Goal: Transaction & Acquisition: Download file/media

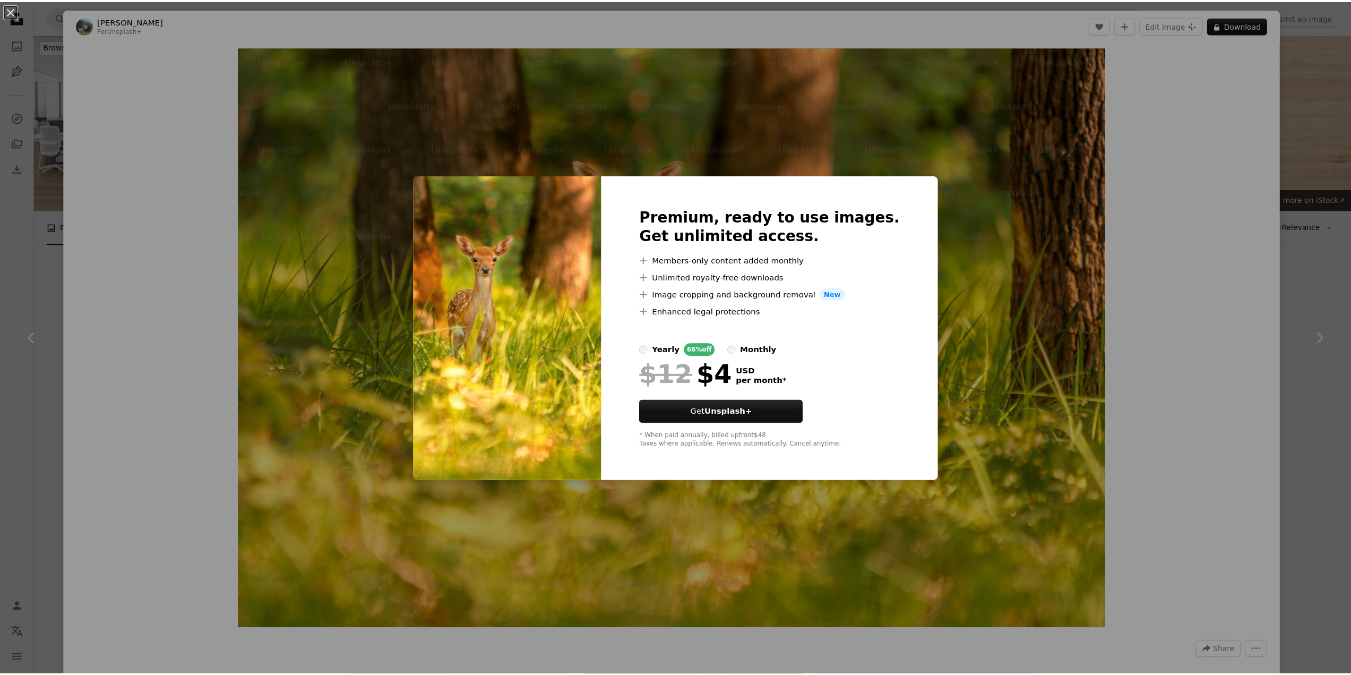
scroll to position [425, 0]
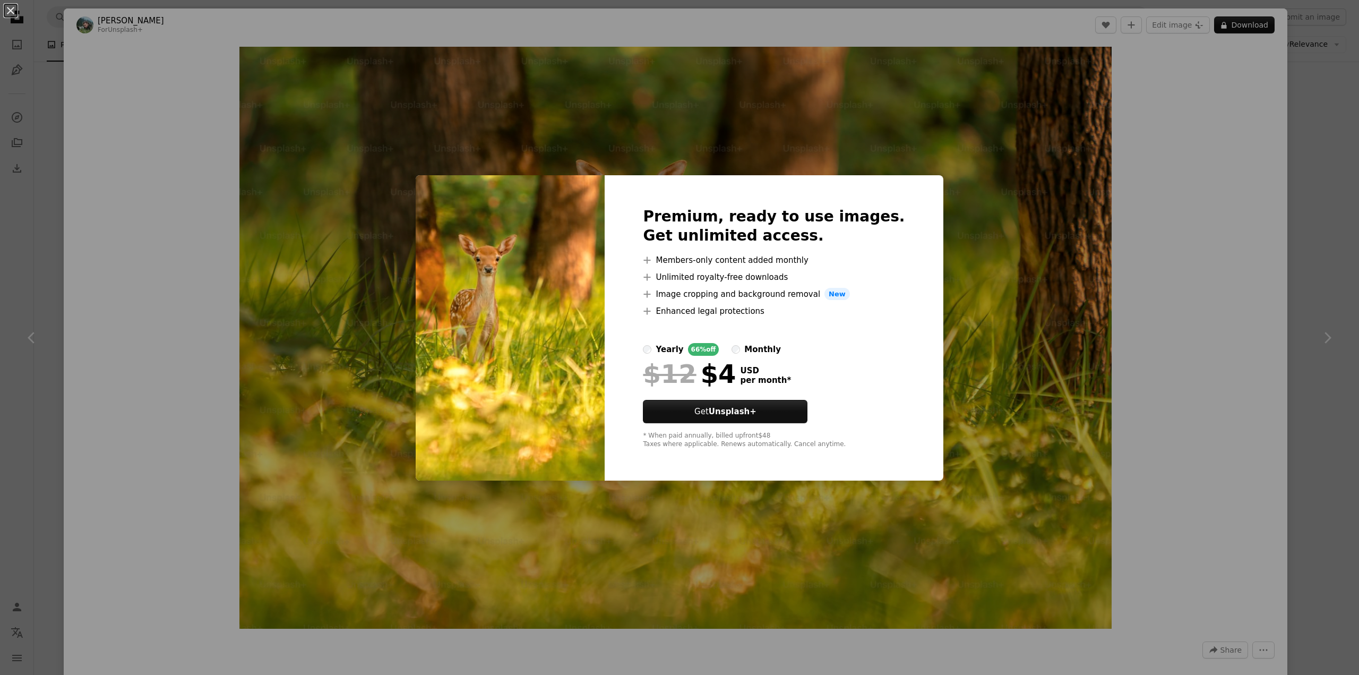
click at [1033, 247] on div "An X shape Premium, ready to use images. Get unlimited access. A plus sign Memb…" at bounding box center [679, 337] width 1359 height 675
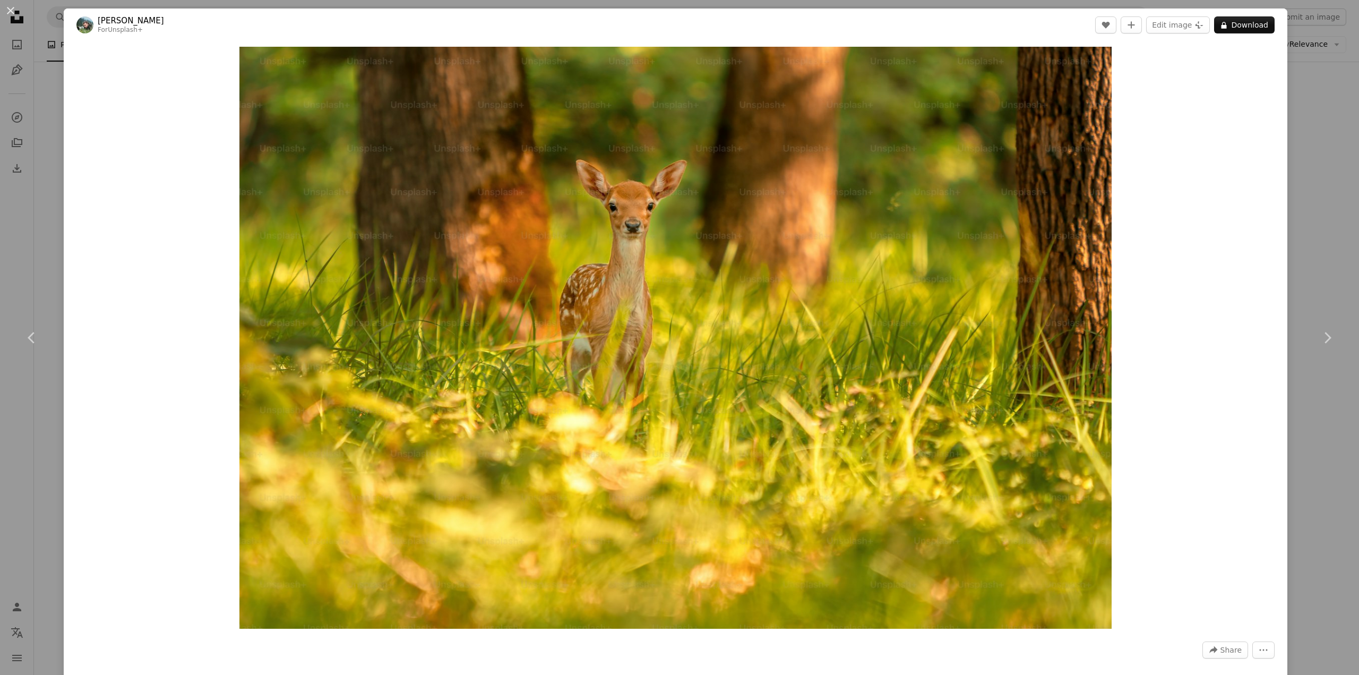
click at [1312, 178] on div "An X shape Chevron left Chevron right [PERSON_NAME] For Unsplash+ A heart A plu…" at bounding box center [679, 337] width 1359 height 675
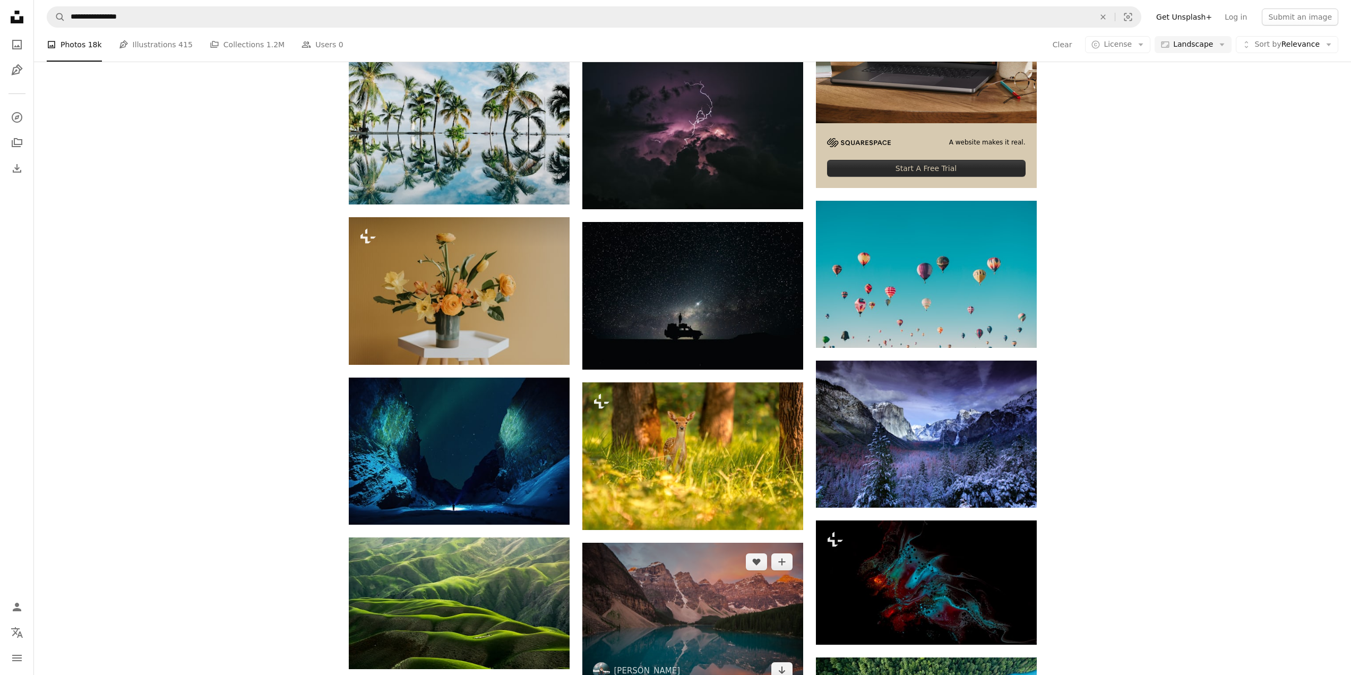
click at [703, 542] on img at bounding box center [692, 615] width 221 height 147
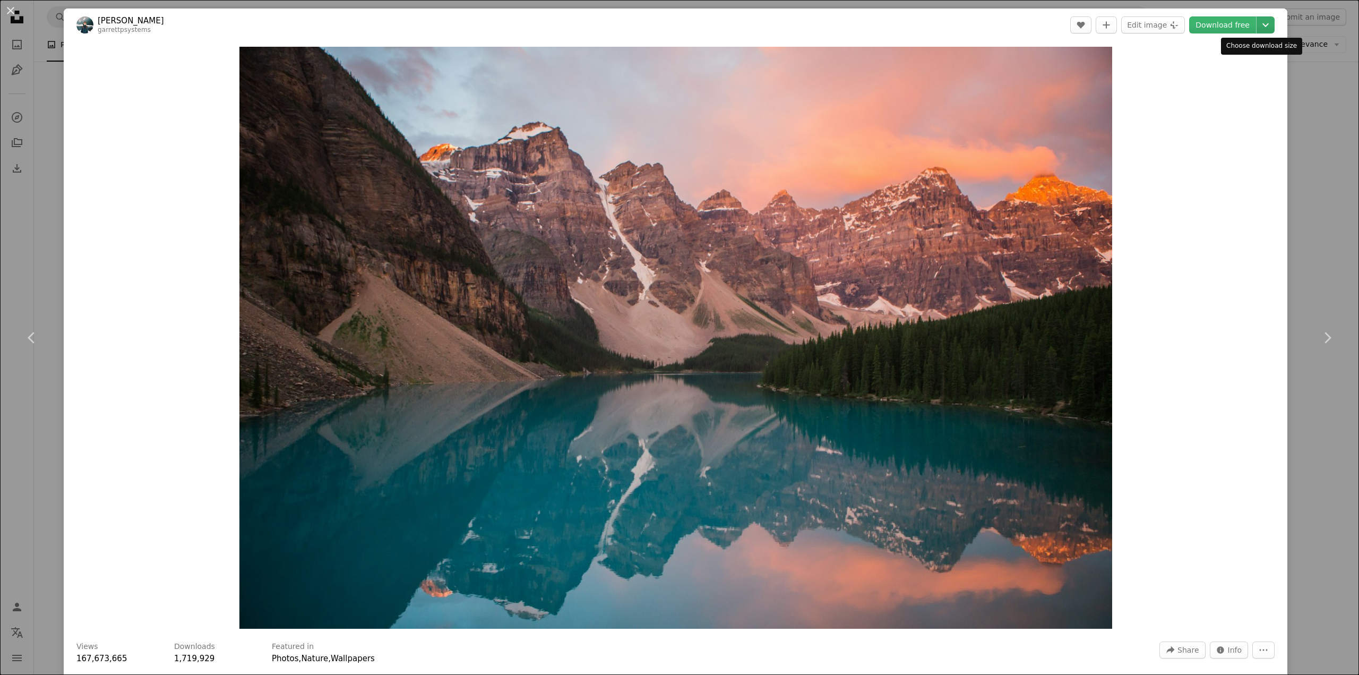
click at [1262, 24] on icon "Choose download size" at bounding box center [1265, 25] width 6 height 4
click at [1302, 99] on dialog "An X shape Chevron left Chevron right [PERSON_NAME] garrettpsystems A heart A p…" at bounding box center [679, 337] width 1359 height 675
click at [1276, 201] on div "Zoom in" at bounding box center [675, 337] width 1223 height 592
click at [44, 131] on div "An X shape Chevron left Chevron right [PERSON_NAME] garrettpsystems A heart A p…" at bounding box center [679, 337] width 1359 height 675
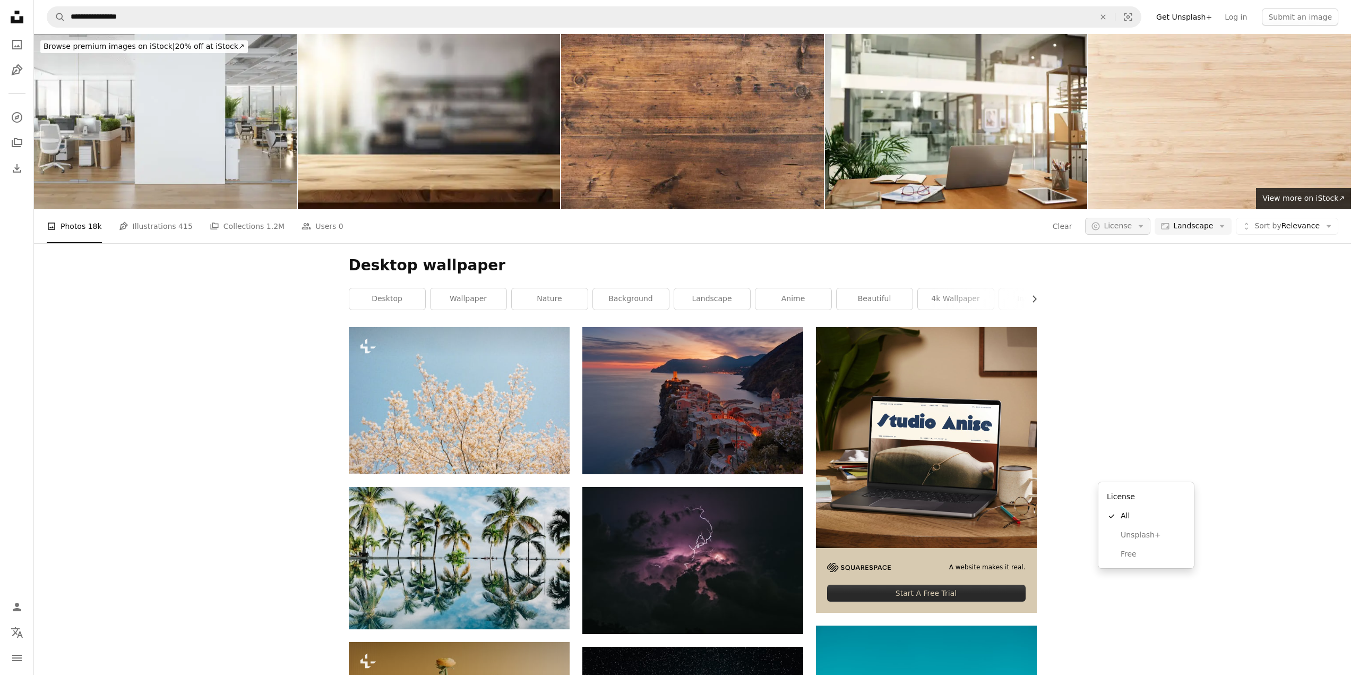
click at [1127, 221] on span "License" at bounding box center [1117, 225] width 28 height 8
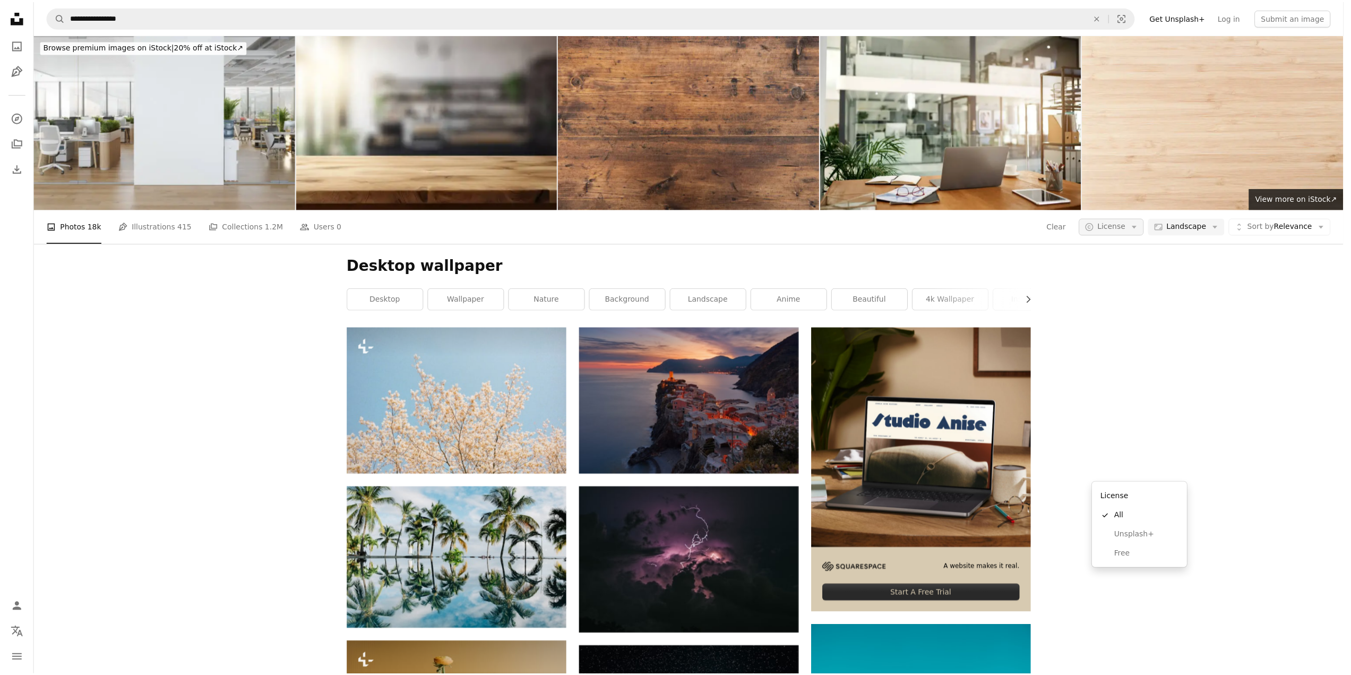
scroll to position [425, 0]
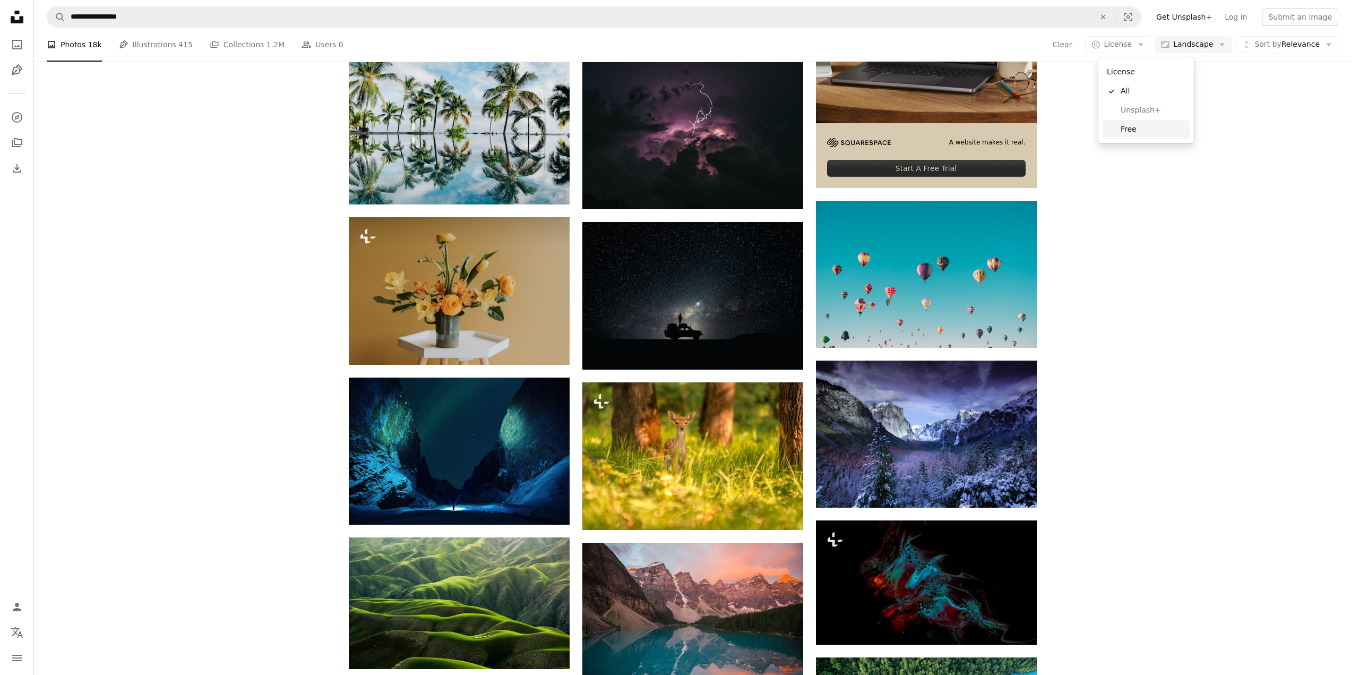
click at [1138, 131] on span "Free" at bounding box center [1152, 129] width 65 height 11
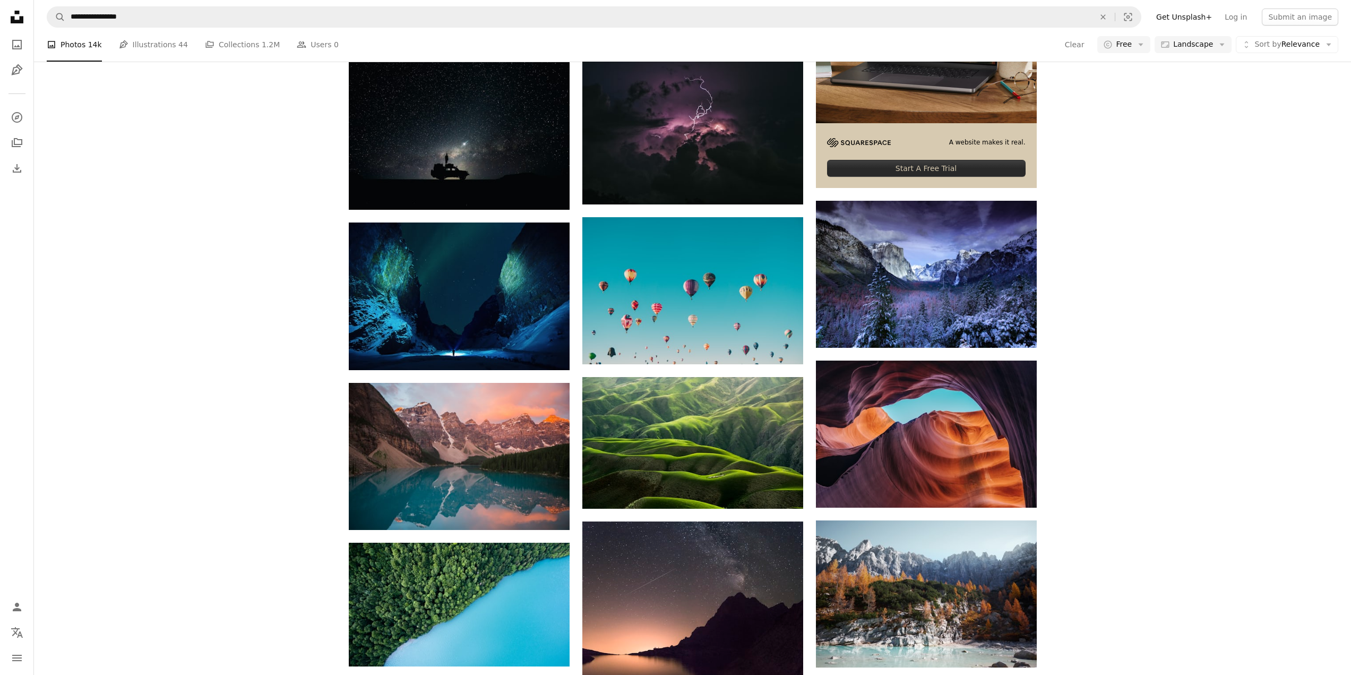
scroll to position [1698, 0]
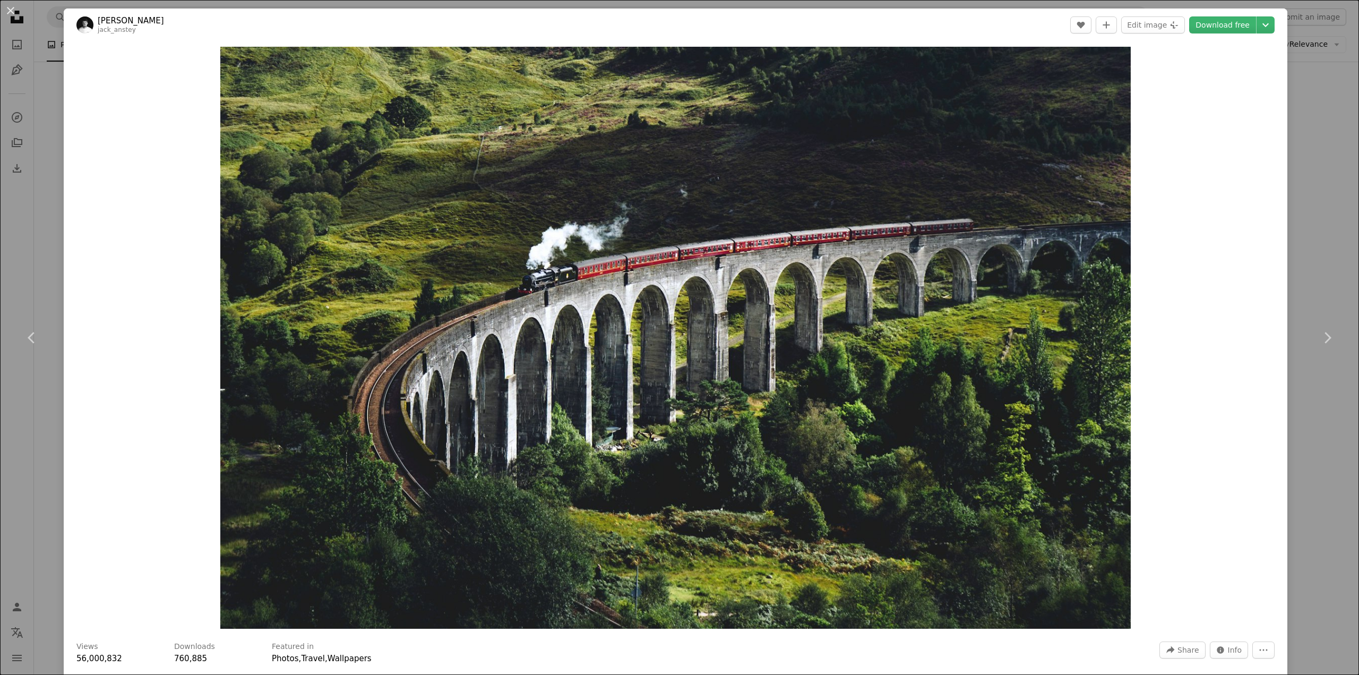
click at [1320, 150] on div "An X shape Chevron left Chevron right [PERSON_NAME] jack_anstey A heart A plus …" at bounding box center [679, 337] width 1359 height 675
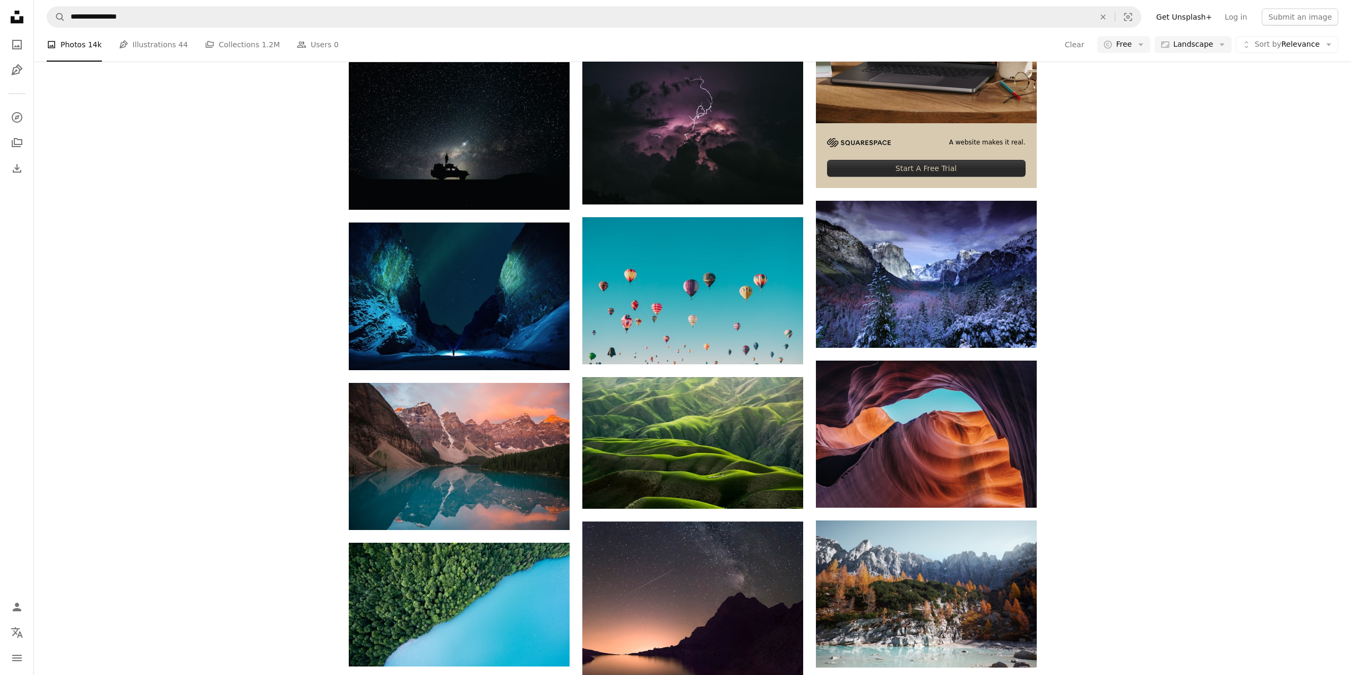
scroll to position [2689, 0]
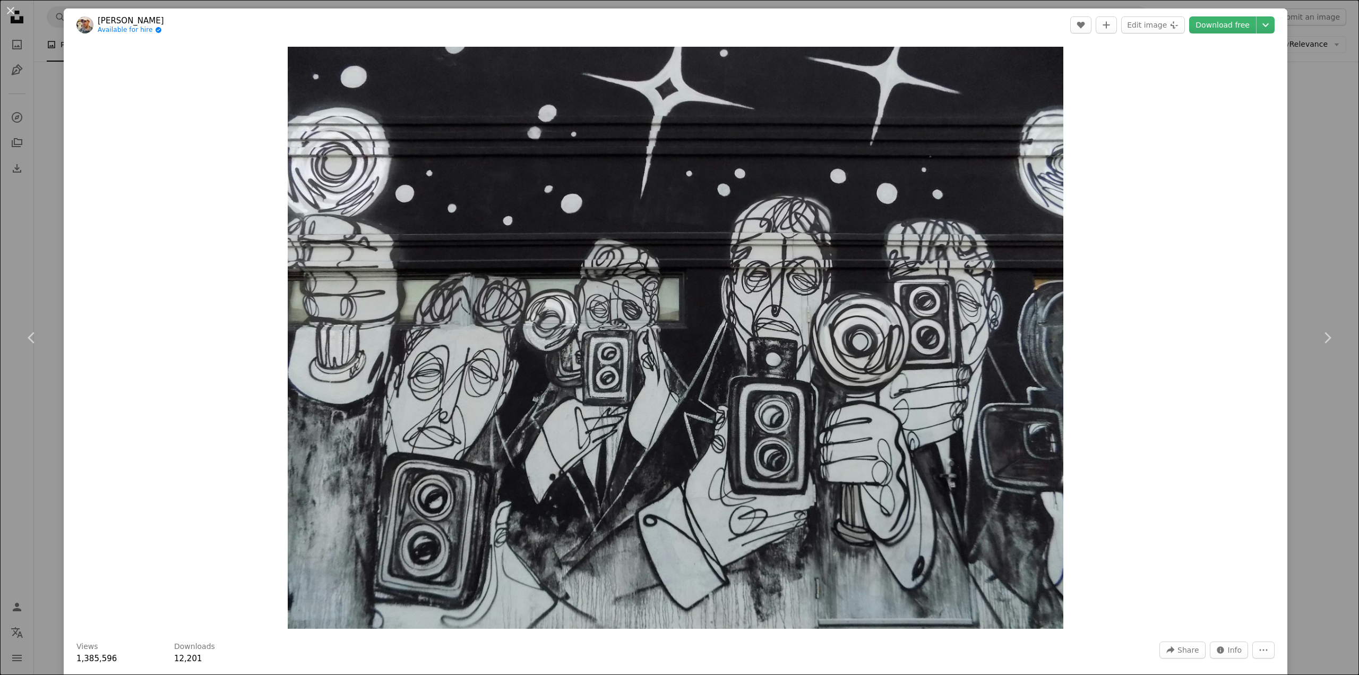
click at [1302, 278] on div "An X shape Chevron left Chevron right [PERSON_NAME] Available for hire A checkm…" at bounding box center [679, 337] width 1359 height 675
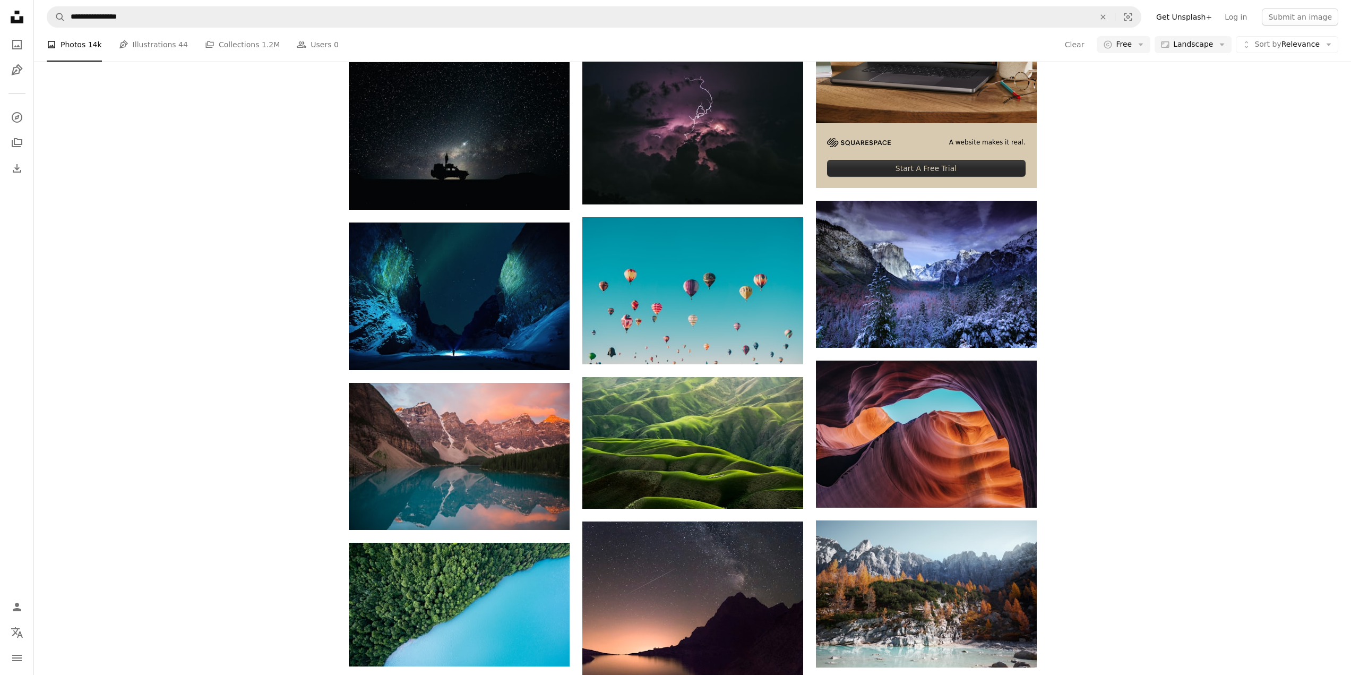
scroll to position [4246, 0]
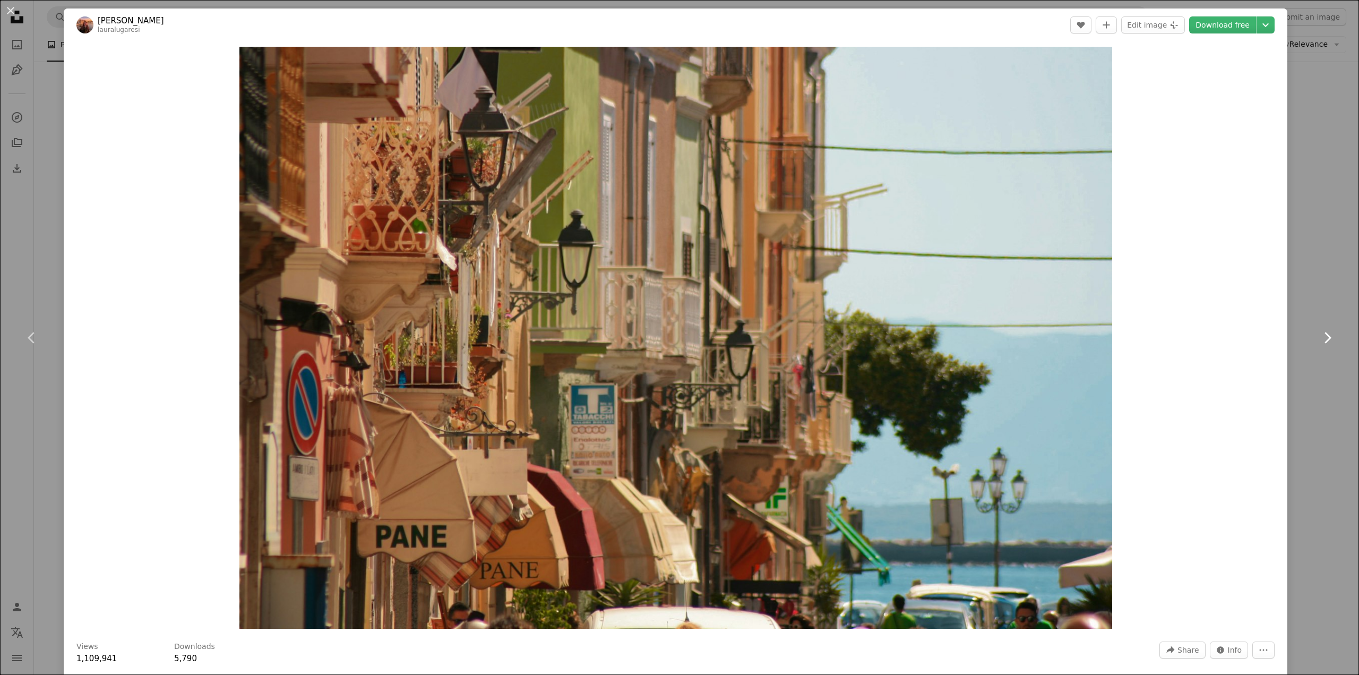
click at [1301, 313] on link "Chevron right" at bounding box center [1327, 338] width 64 height 102
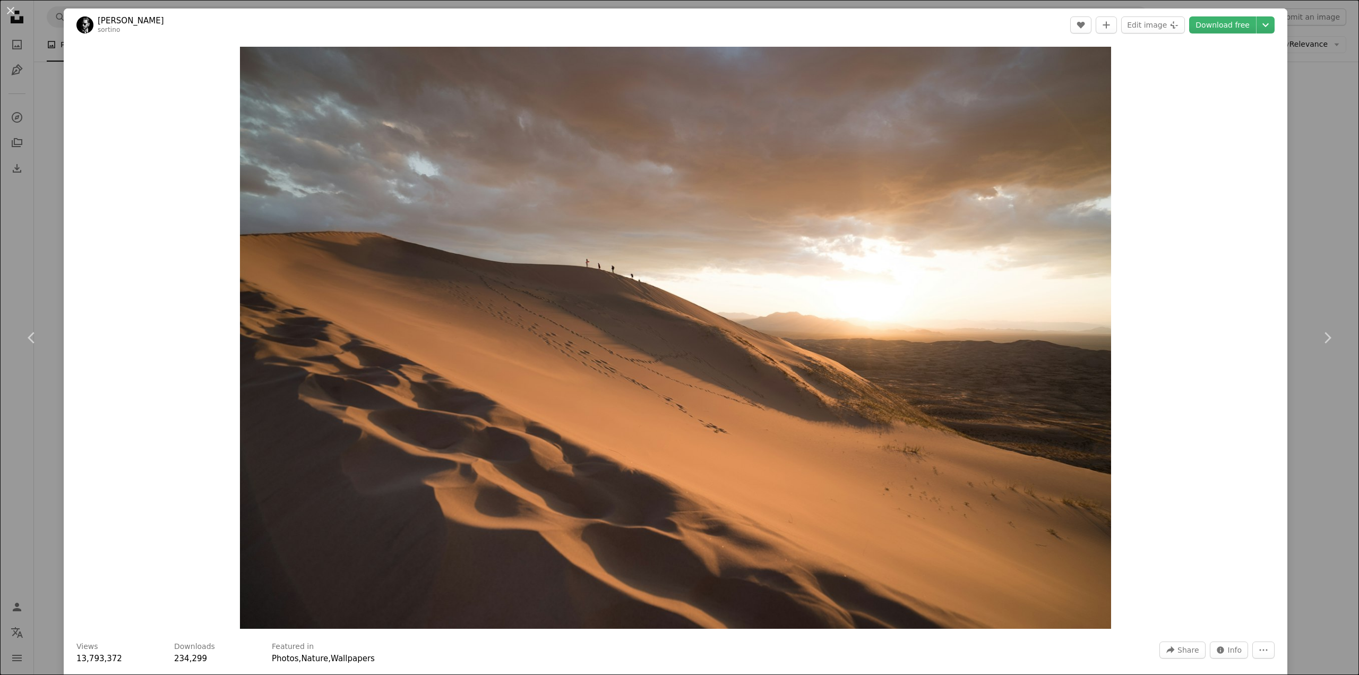
click at [1315, 272] on div "An X shape Chevron left Chevron right [PERSON_NAME] A heart A plus sign Edit im…" at bounding box center [679, 337] width 1359 height 675
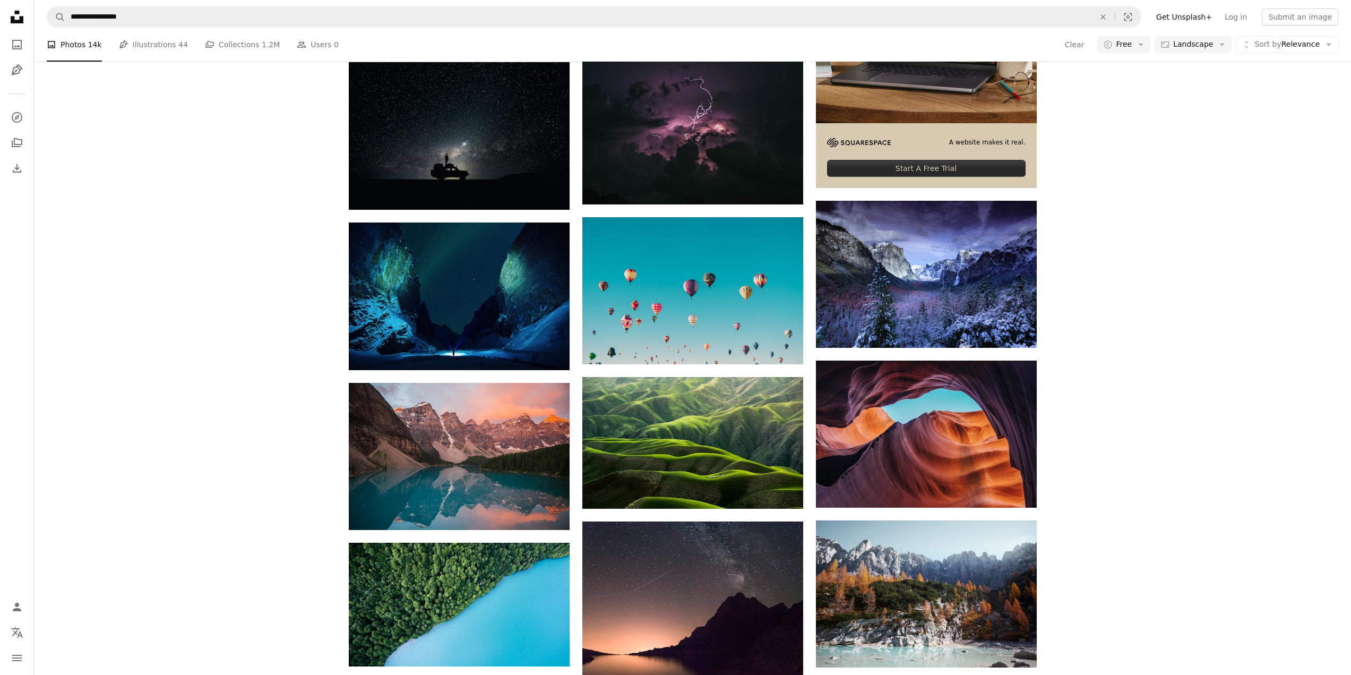
scroll to position [7642, 0]
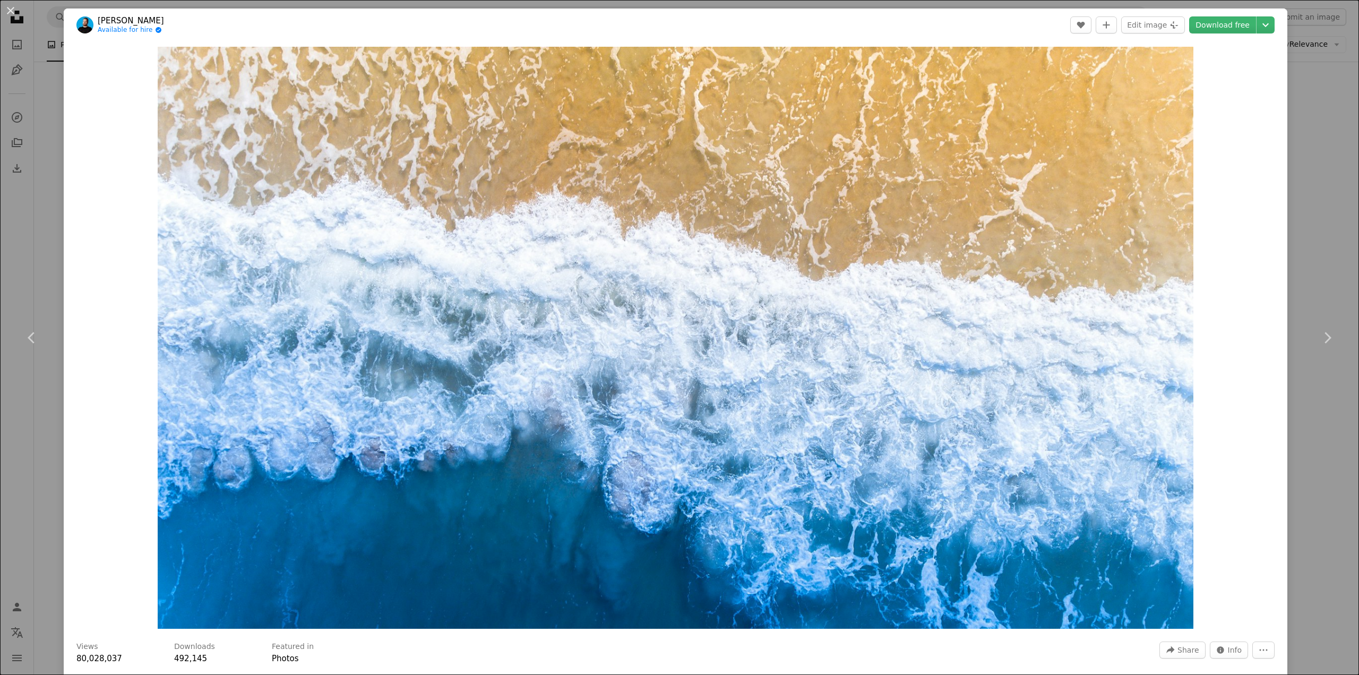
click at [1313, 253] on div "An X shape Chevron left Chevron right [PERSON_NAME] Available for hire A checkm…" at bounding box center [679, 337] width 1359 height 675
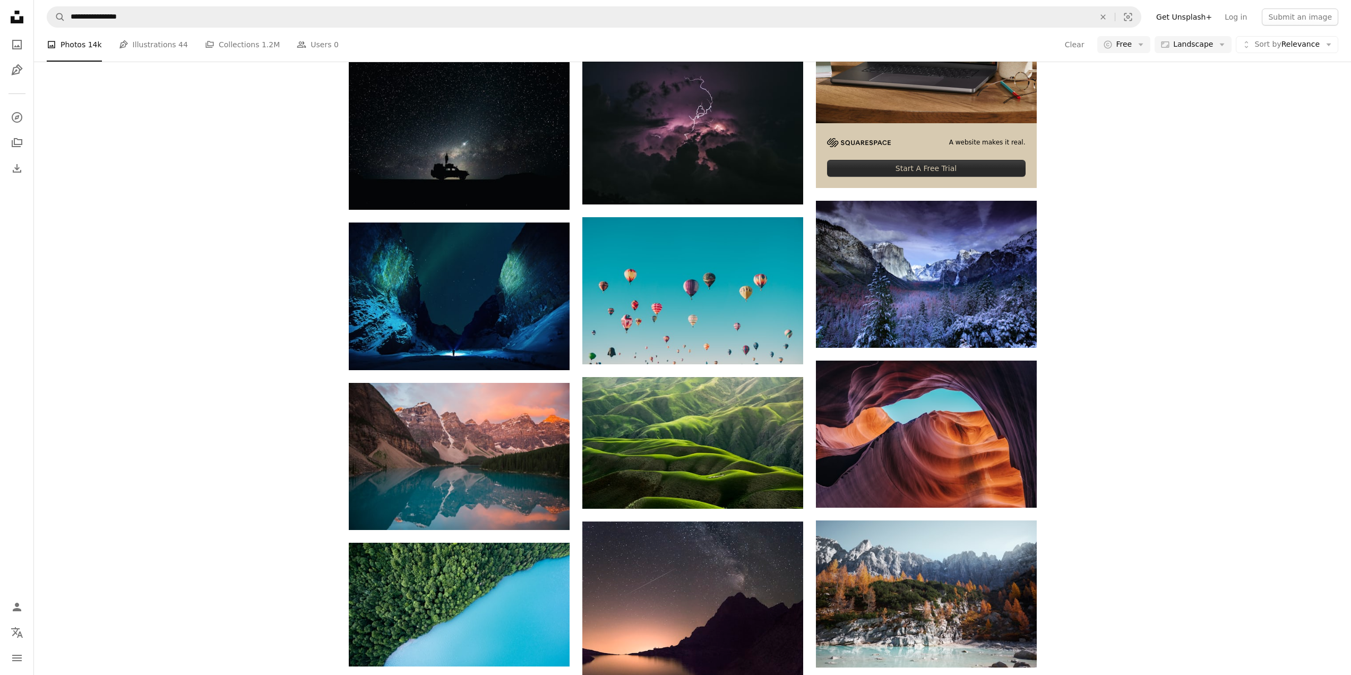
scroll to position [12666, 0]
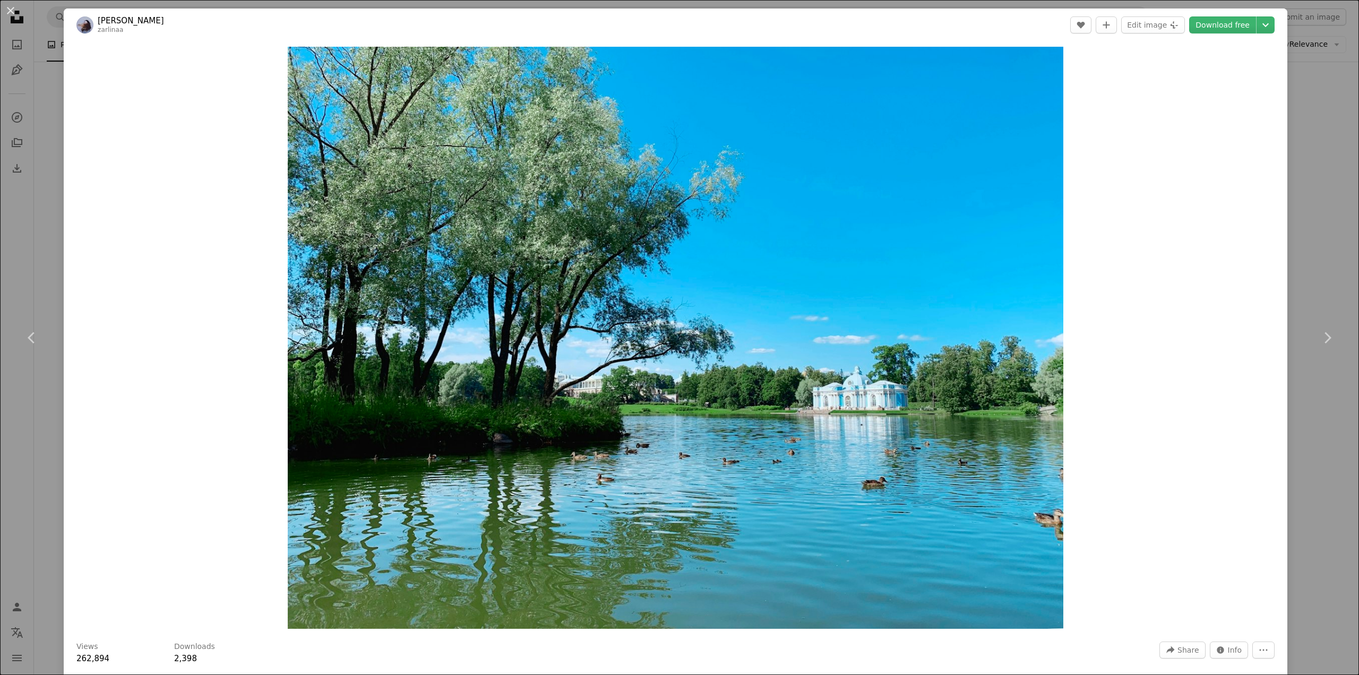
click at [1308, 409] on div "An X shape Chevron left Chevron right [PERSON_NAME] zarlinaa A heart A plus sig…" at bounding box center [679, 337] width 1359 height 675
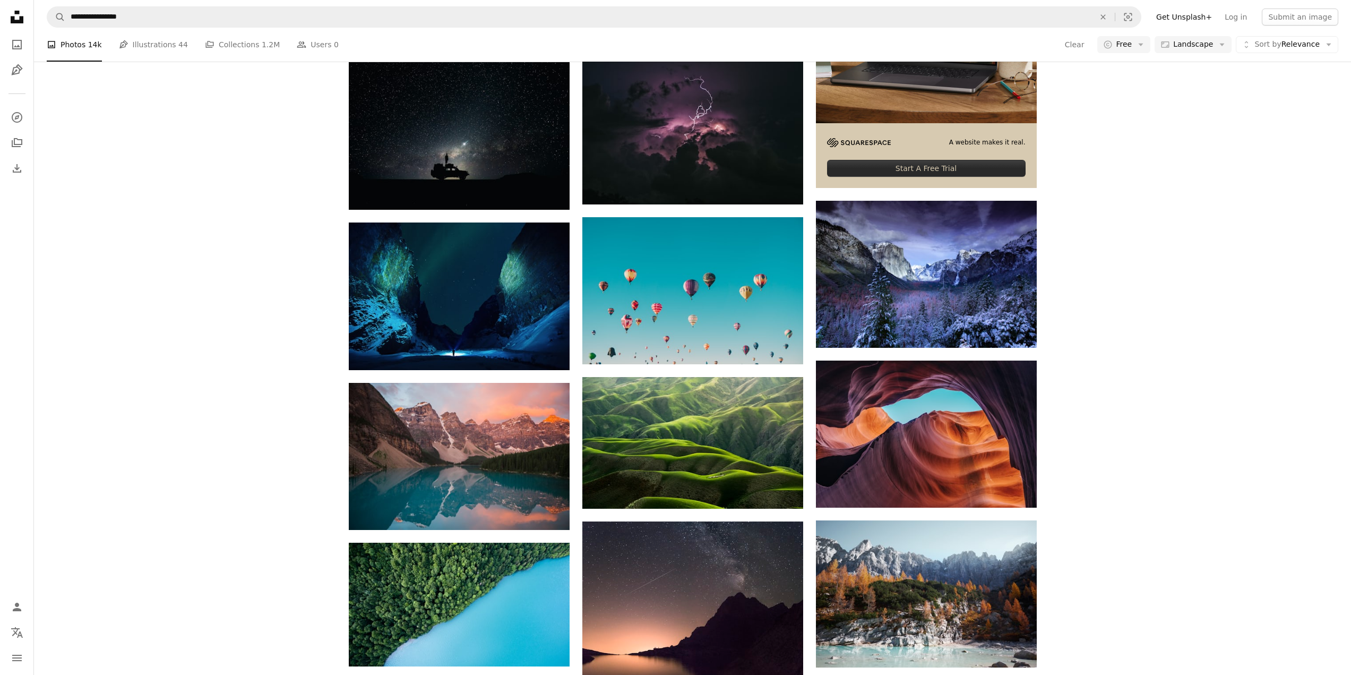
scroll to position [13020, 0]
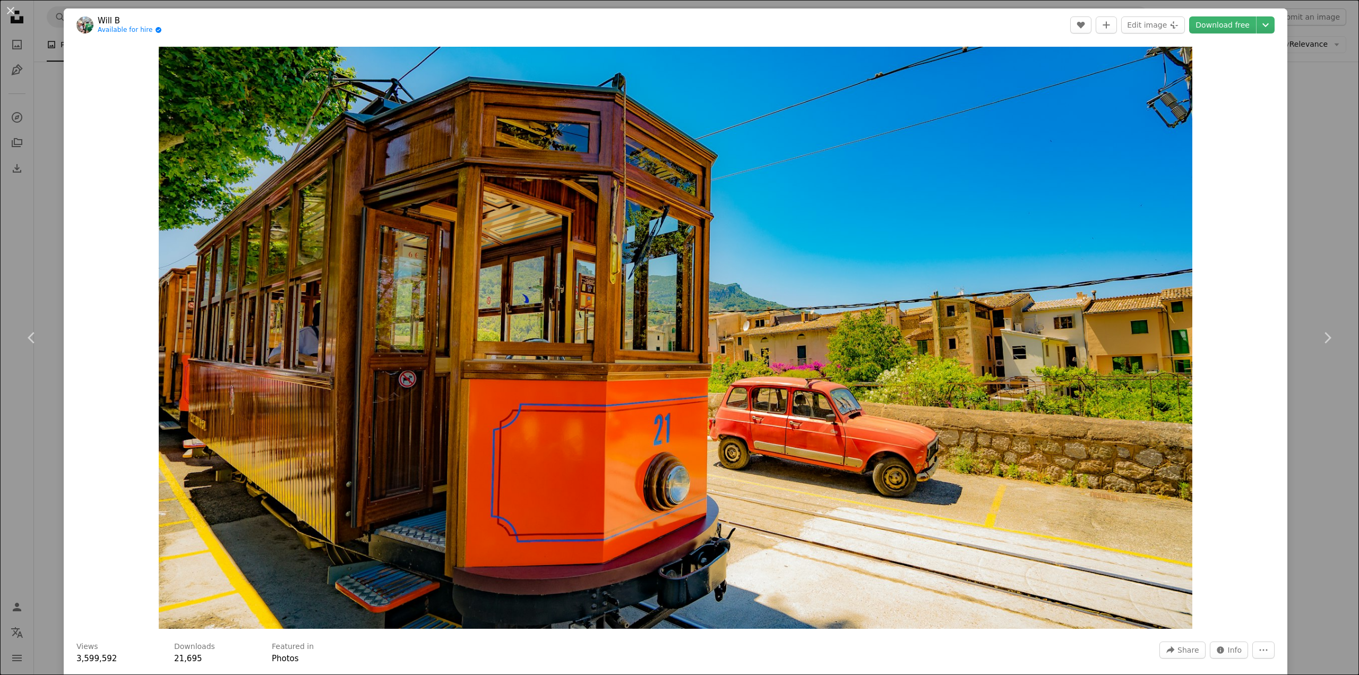
click at [1330, 253] on div "An X shape Chevron left Chevron right Will B Available for hire A checkmark ins…" at bounding box center [679, 337] width 1359 height 675
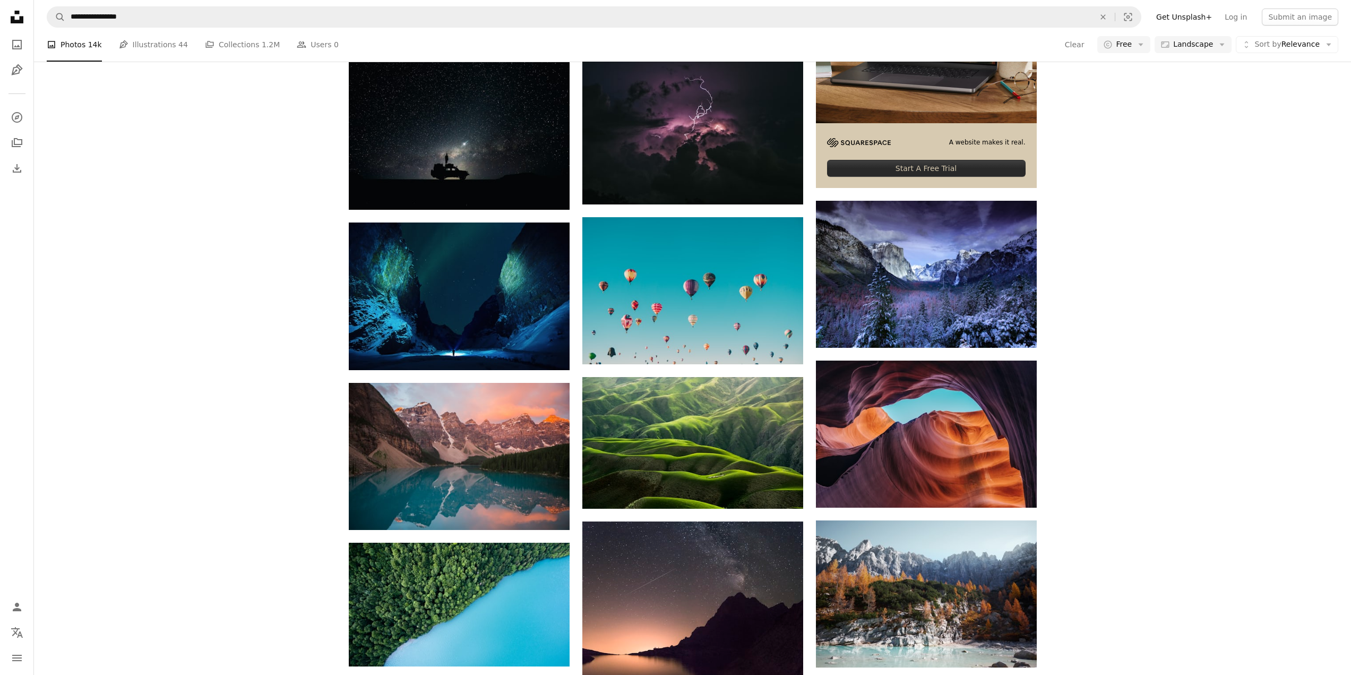
scroll to position [20096, 0]
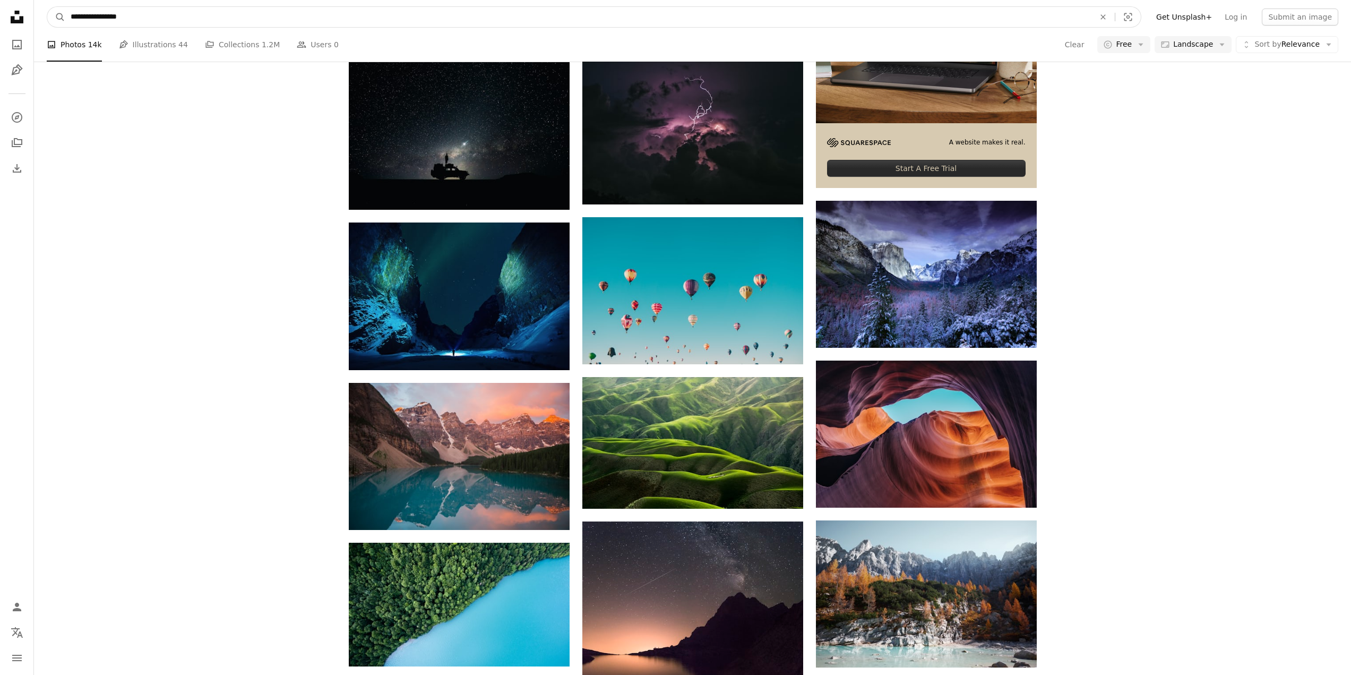
click at [145, 18] on input "**********" at bounding box center [578, 17] width 1026 height 20
type input "**********"
click button "A magnifying glass" at bounding box center [56, 17] width 18 height 20
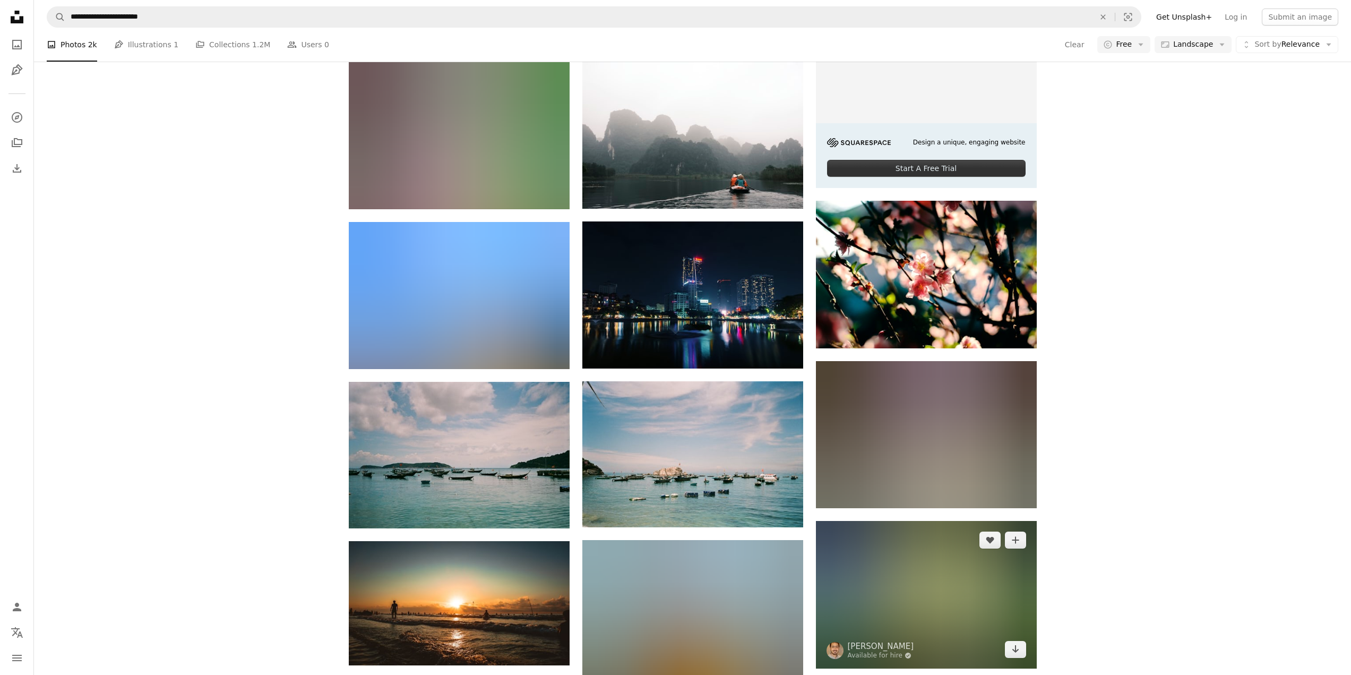
scroll to position [283, 0]
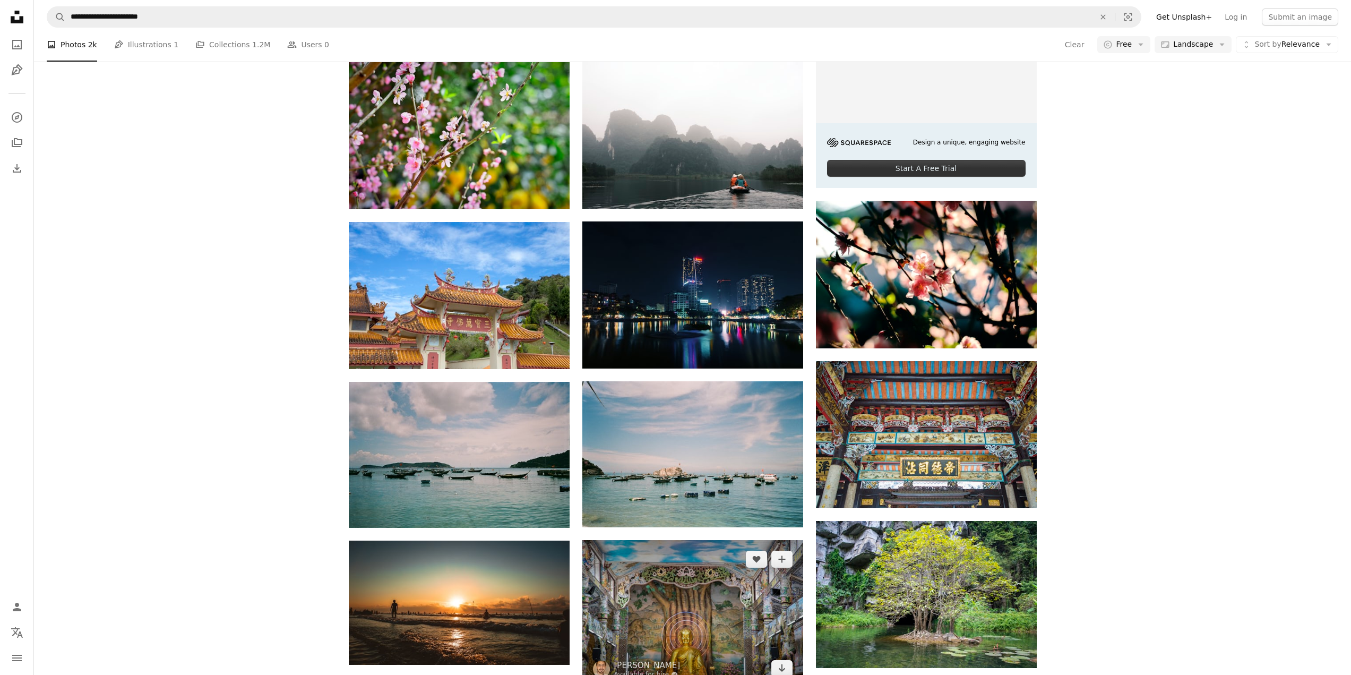
click at [765, 552] on img at bounding box center [692, 613] width 221 height 147
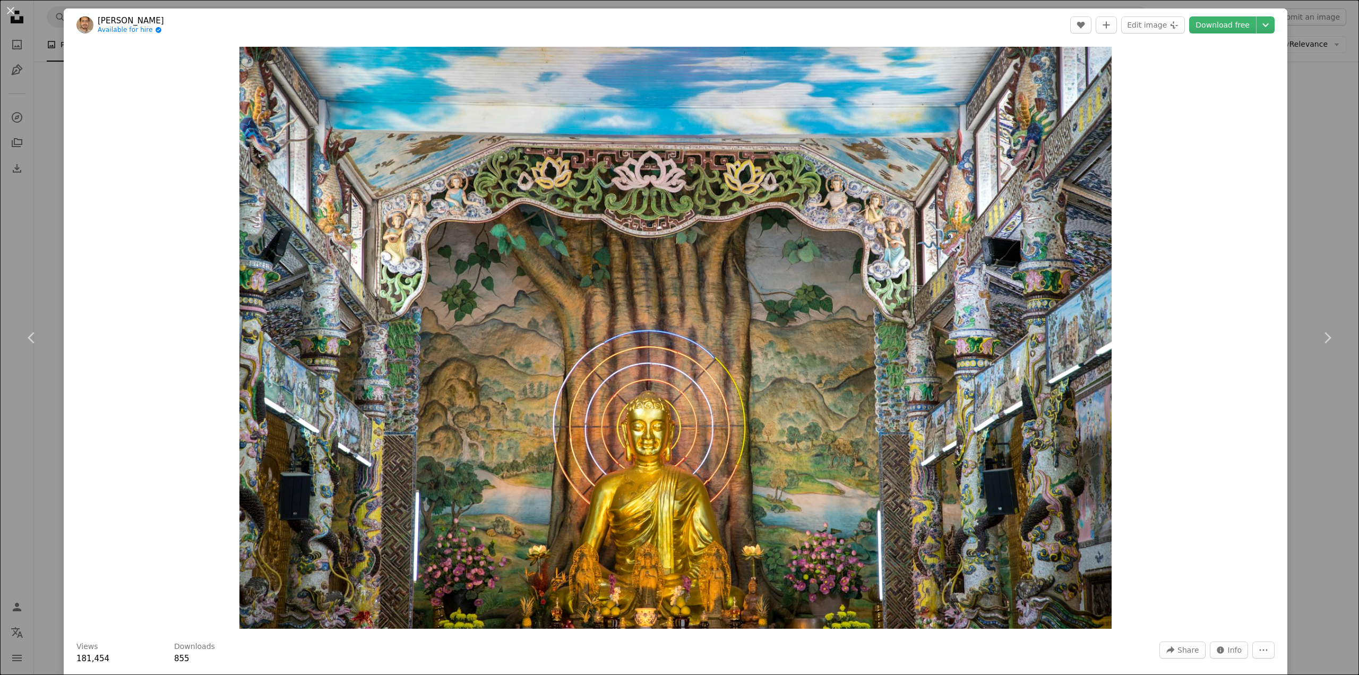
click at [1312, 221] on div "An X shape Chevron left Chevron right [PERSON_NAME] Available for hire A checkm…" at bounding box center [679, 337] width 1359 height 675
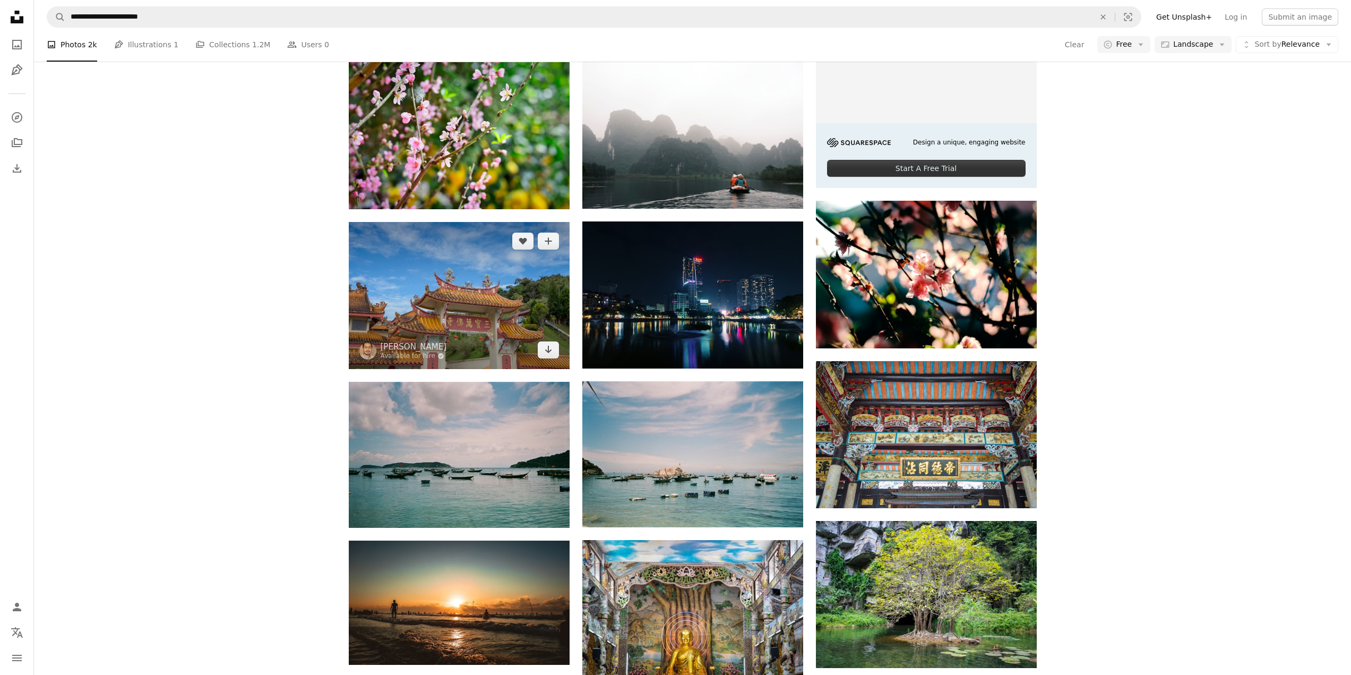
click at [461, 227] on img at bounding box center [459, 295] width 221 height 147
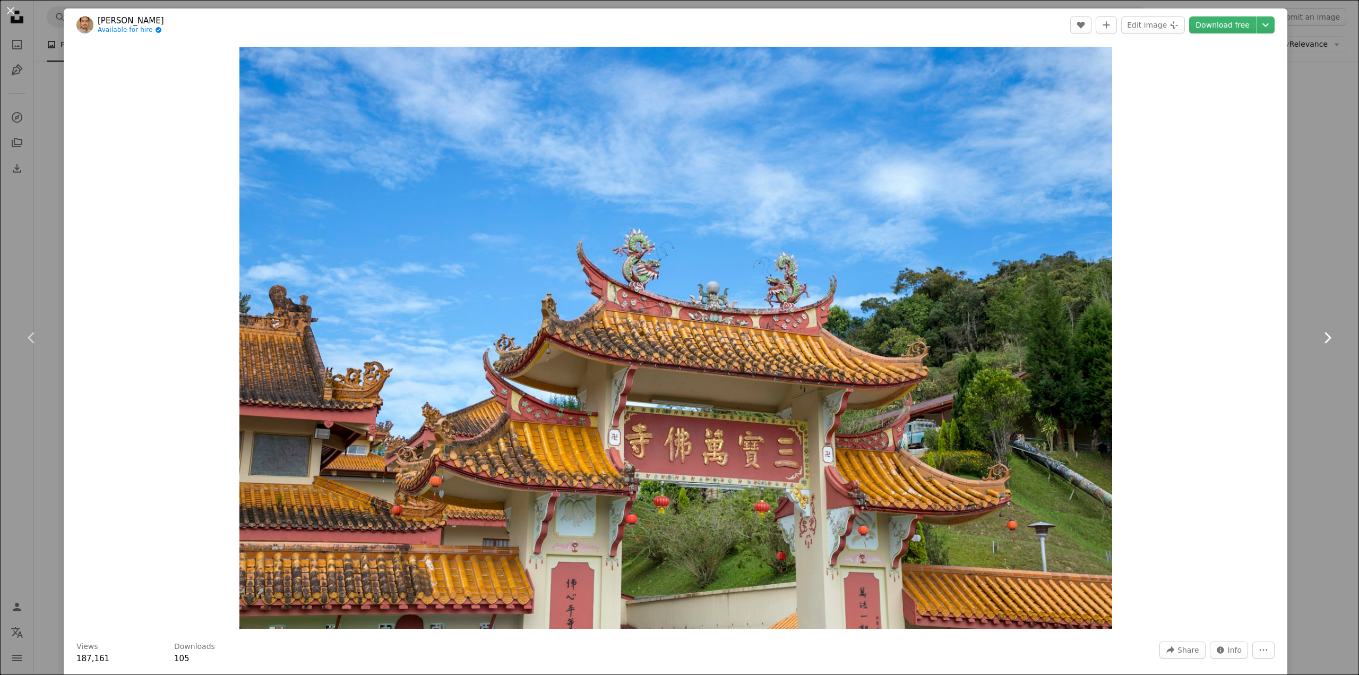
click at [1332, 293] on link "Chevron right" at bounding box center [1327, 338] width 64 height 102
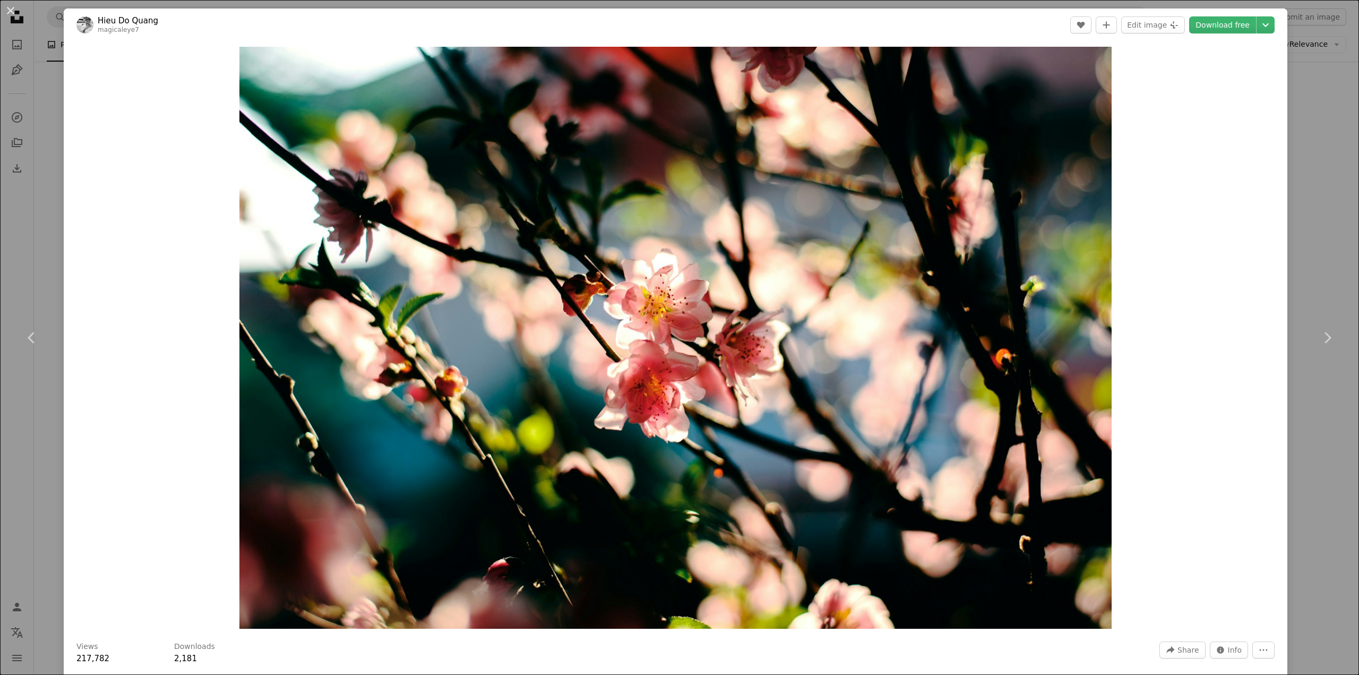
click at [1307, 119] on div "An X shape Chevron left Chevron right [PERSON_NAME] Do [PERSON_NAME] magicaleye…" at bounding box center [679, 337] width 1359 height 675
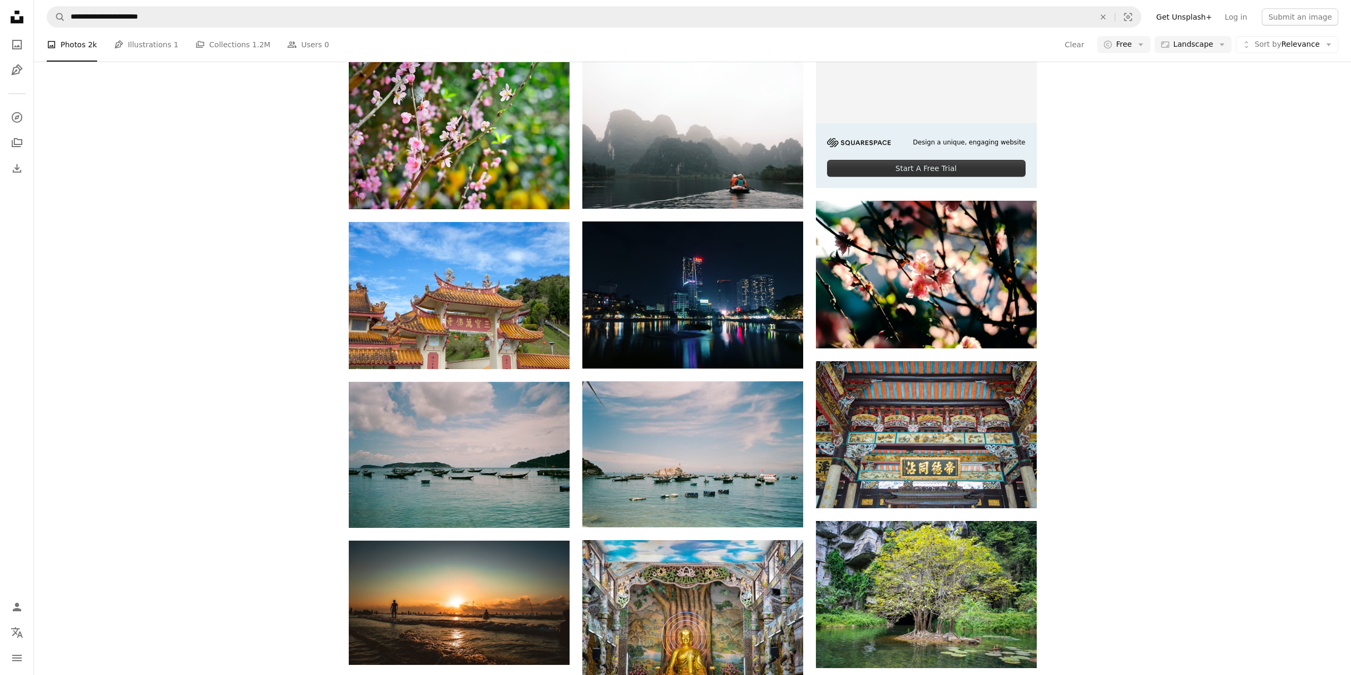
scroll to position [637, 0]
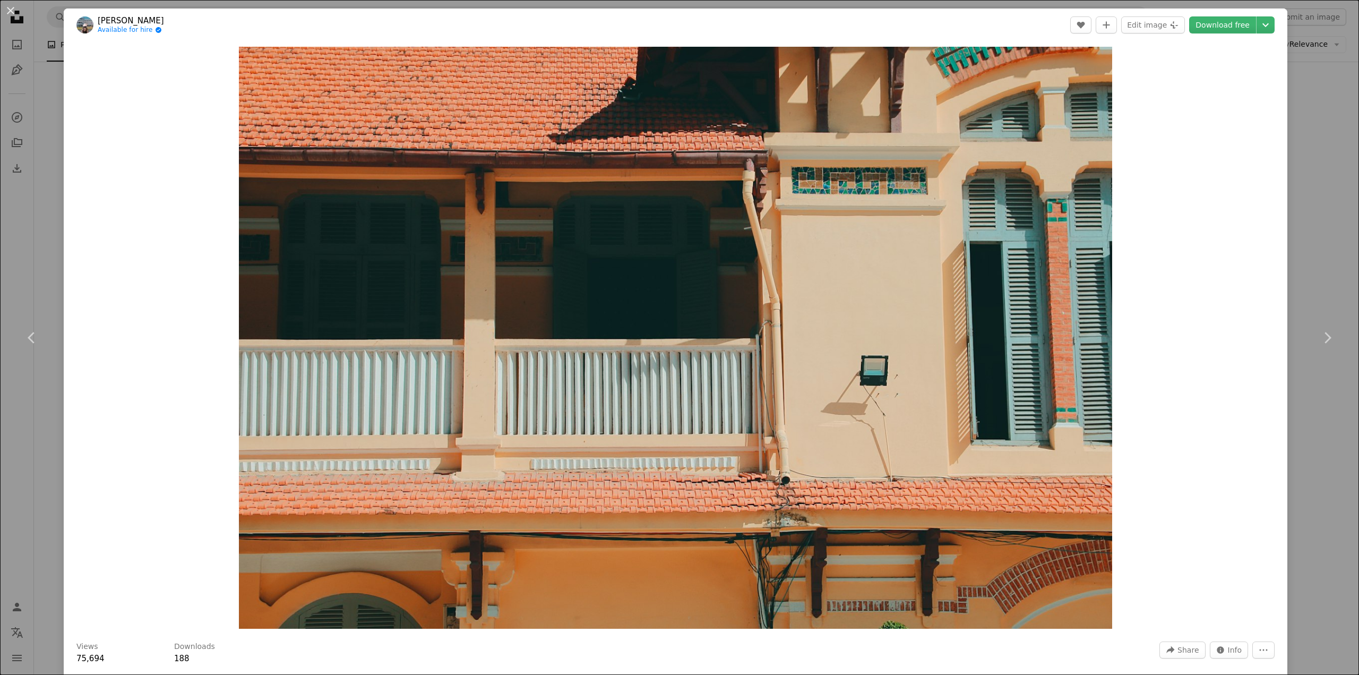
click at [1296, 165] on div "An X shape Chevron left Chevron right [PERSON_NAME] Available for hire A checkm…" at bounding box center [679, 337] width 1359 height 675
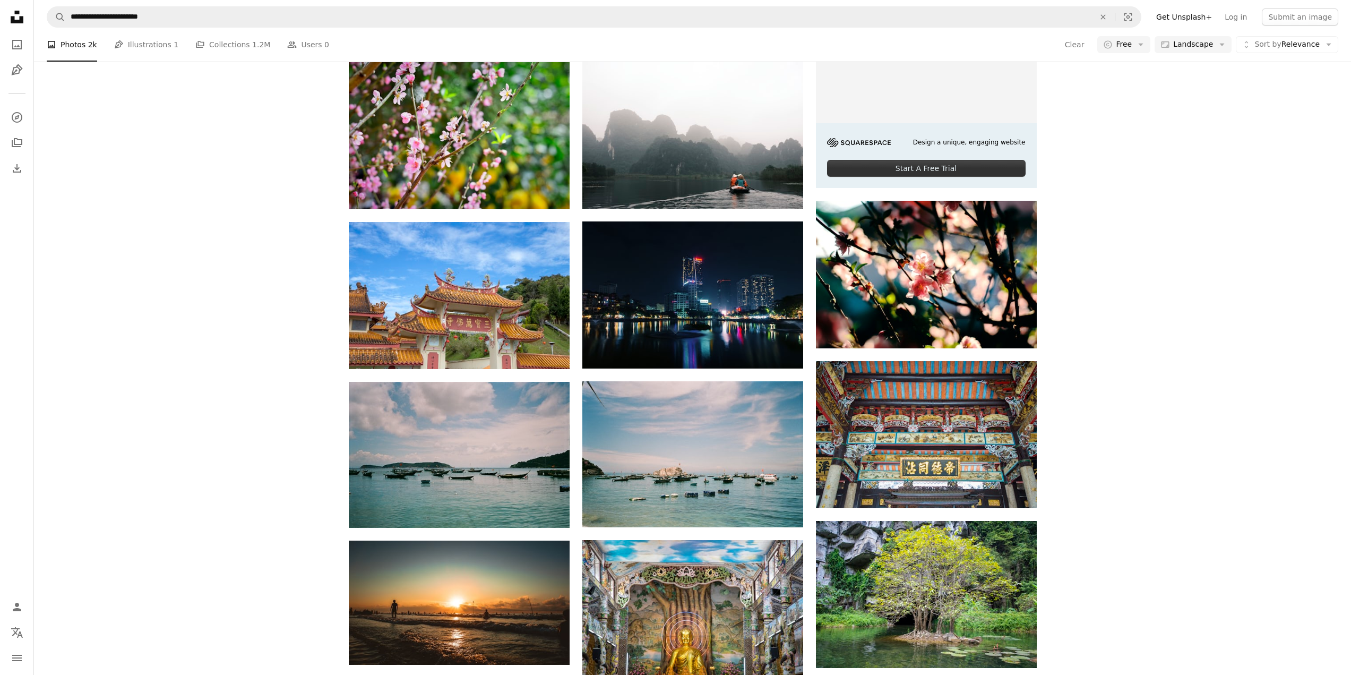
scroll to position [2830, 0]
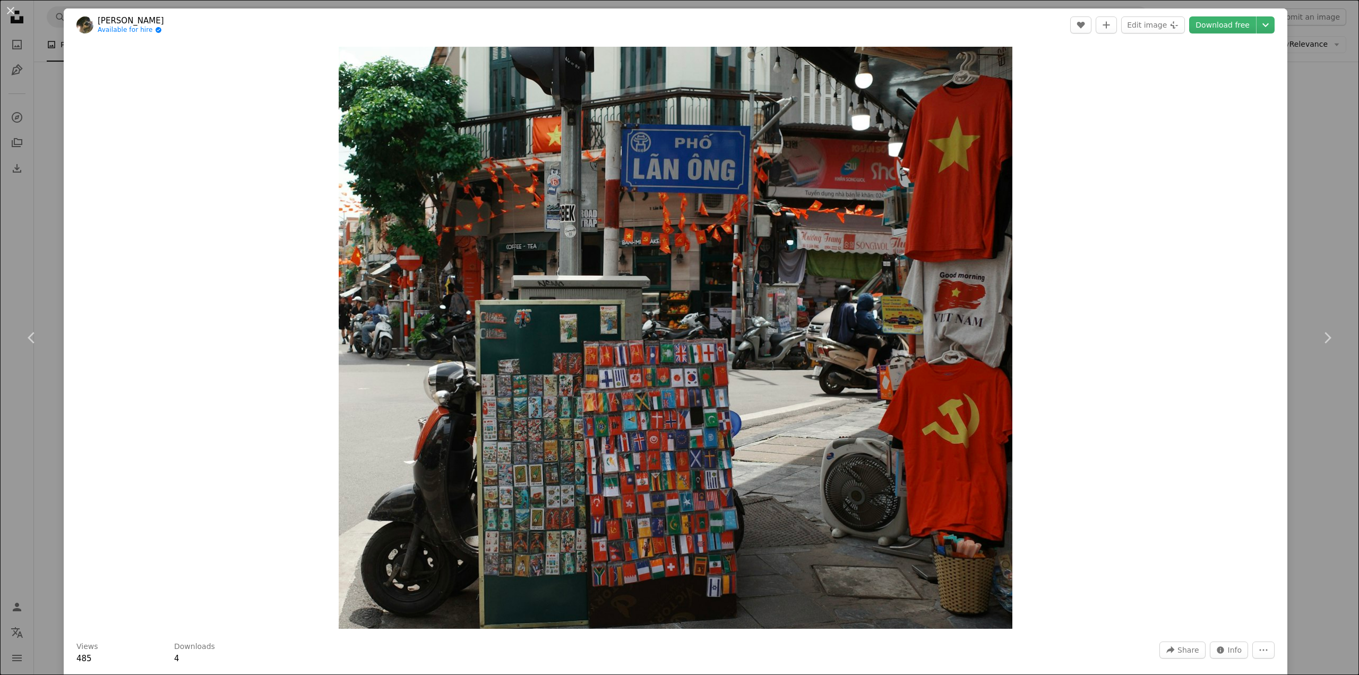
click at [1328, 274] on div "An X shape Chevron left Chevron right Celine Ly Available for hire A checkmark …" at bounding box center [679, 337] width 1359 height 675
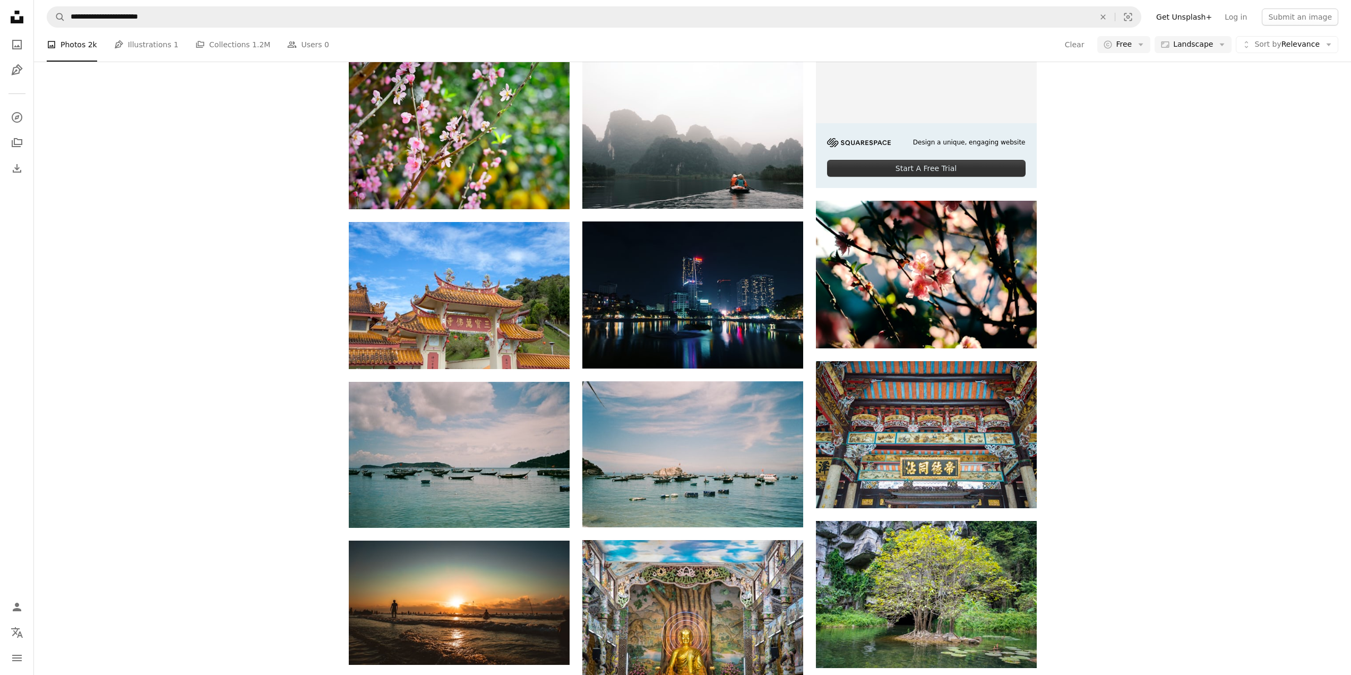
scroll to position [4104, 0]
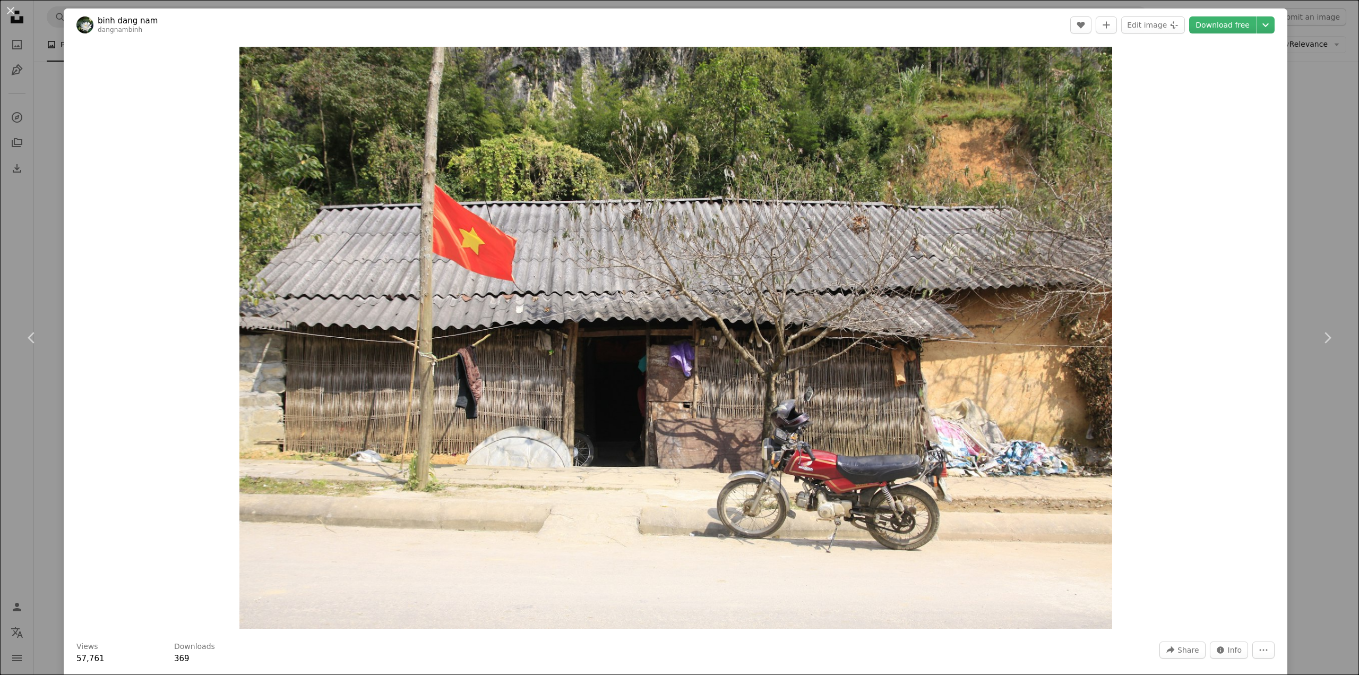
click at [1332, 261] on div "An X shape Chevron left Chevron right [PERSON_NAME] nam dangnambinh A heart A p…" at bounding box center [679, 337] width 1359 height 675
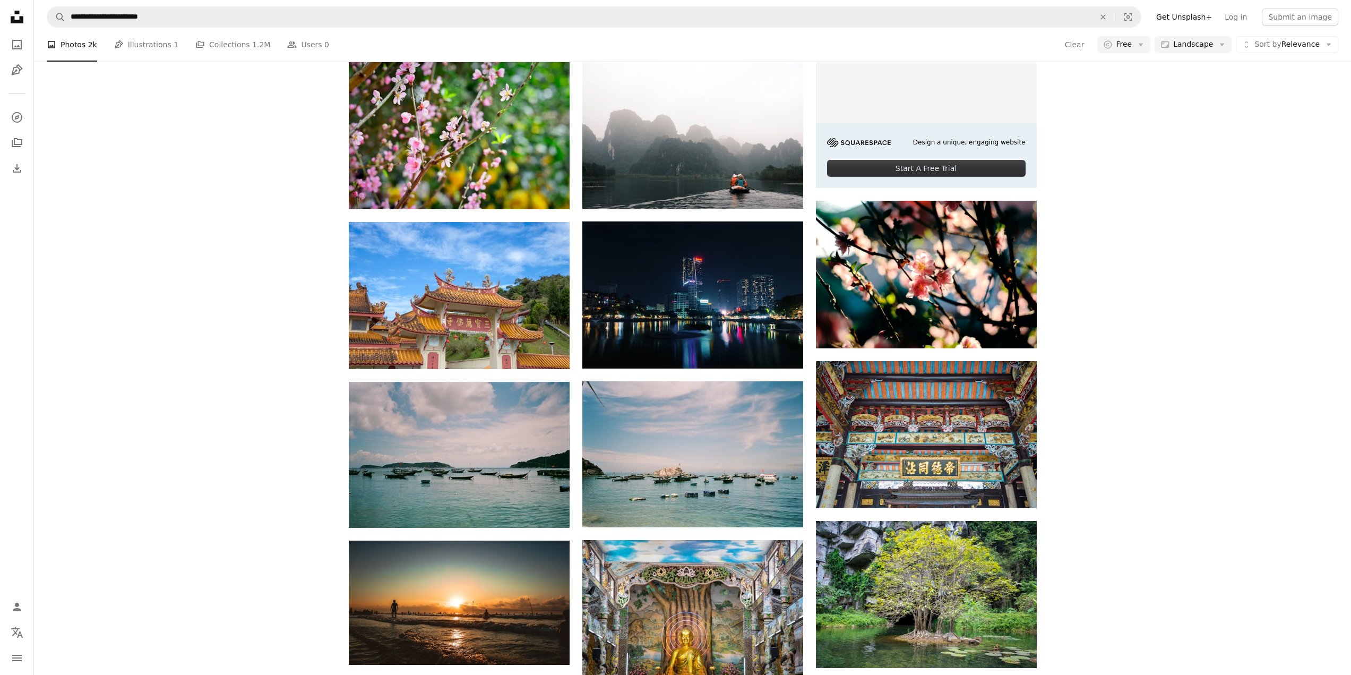
scroll to position [7147, 0]
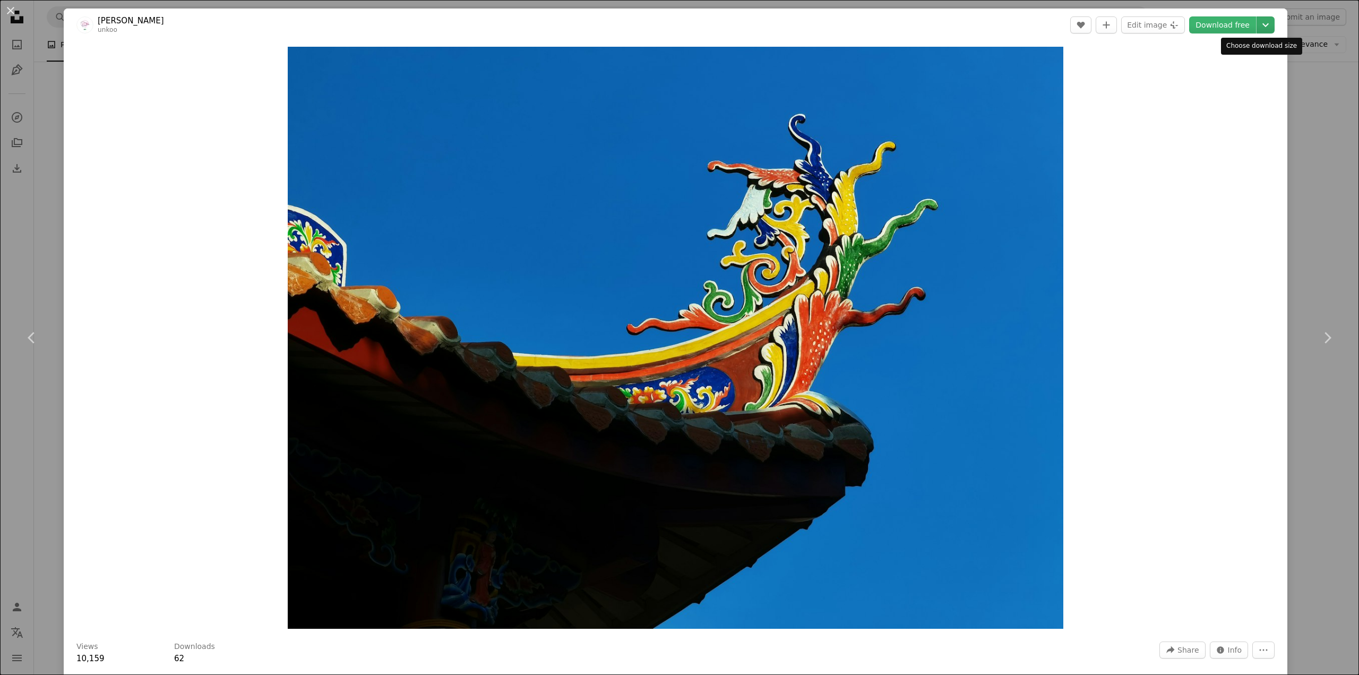
click at [1257, 18] on button "Chevron down" at bounding box center [1265, 24] width 18 height 17
click at [1223, 94] on span "Large ( 2400 x 1800 )" at bounding box center [1207, 89] width 76 height 11
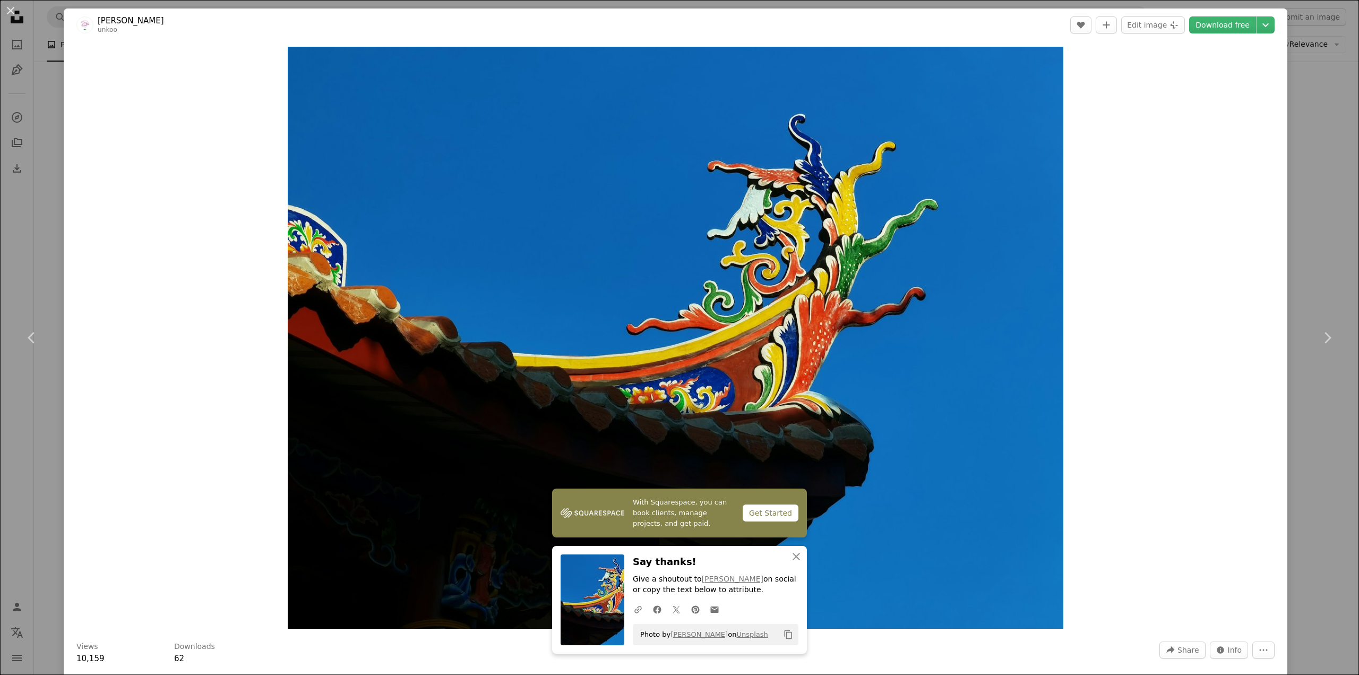
click at [1325, 84] on div "An X shape Chevron left Chevron right [PERSON_NAME] unkoo A heart A plus sign E…" at bounding box center [679, 337] width 1359 height 675
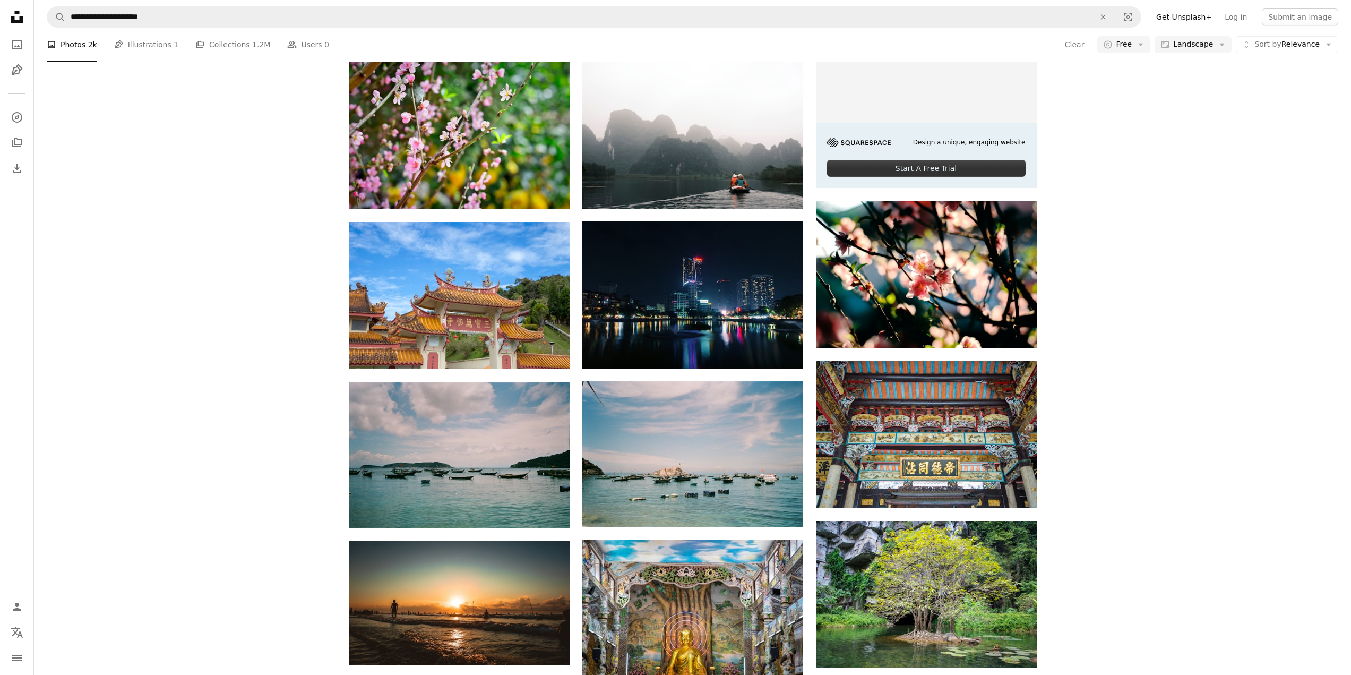
scroll to position [10402, 0]
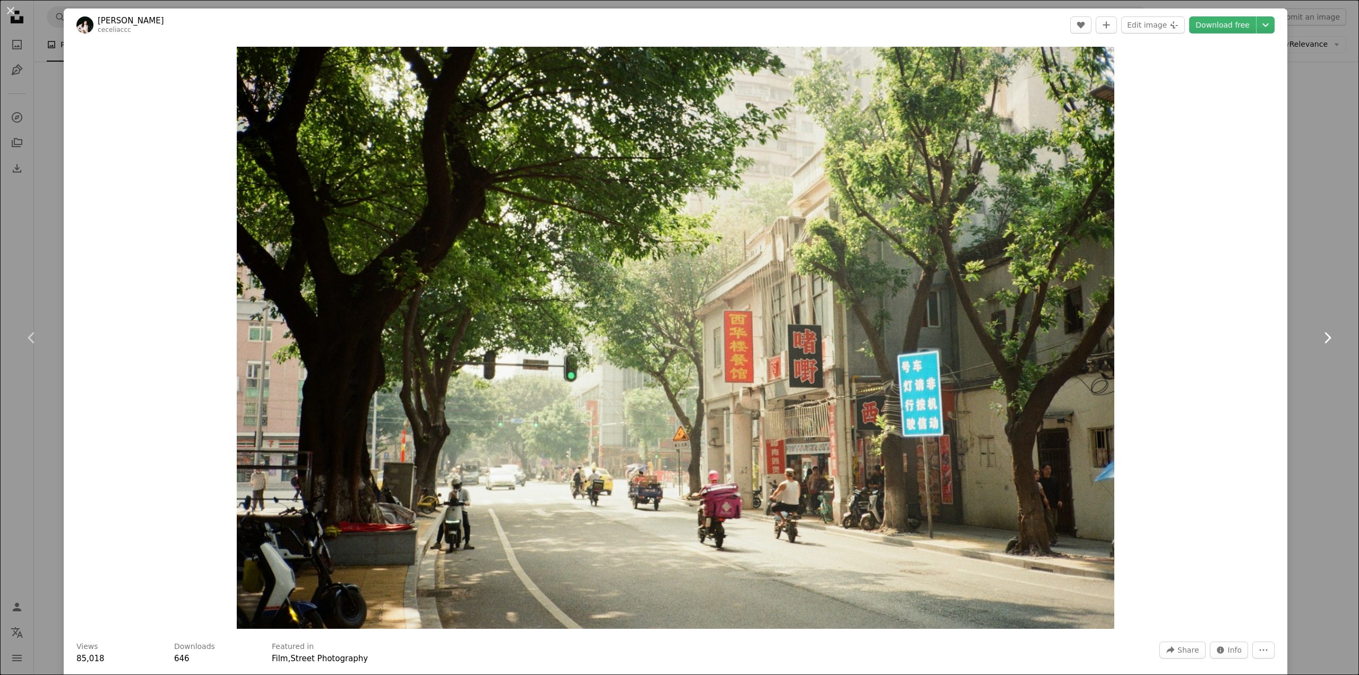
click at [1296, 316] on link "Chevron right" at bounding box center [1327, 338] width 64 height 102
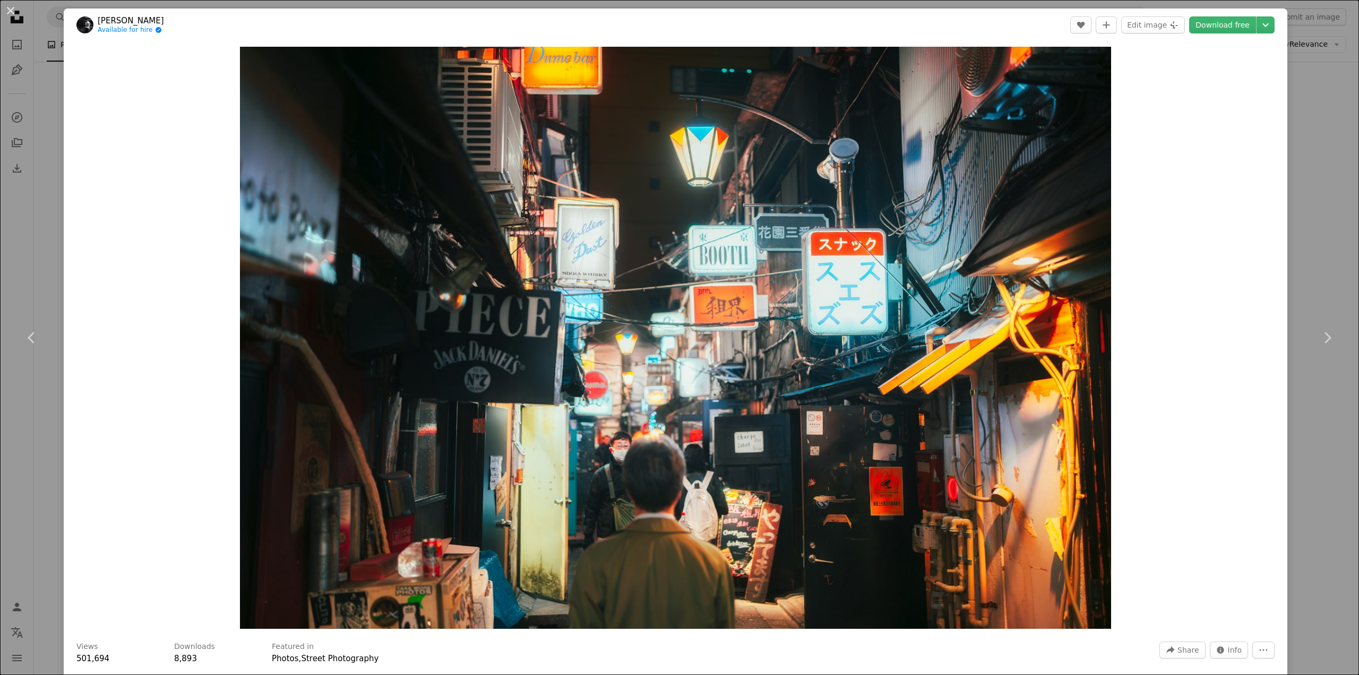
click at [1301, 144] on div "An X shape Chevron left Chevron right [PERSON_NAME] Available for hire A checkm…" at bounding box center [679, 337] width 1359 height 675
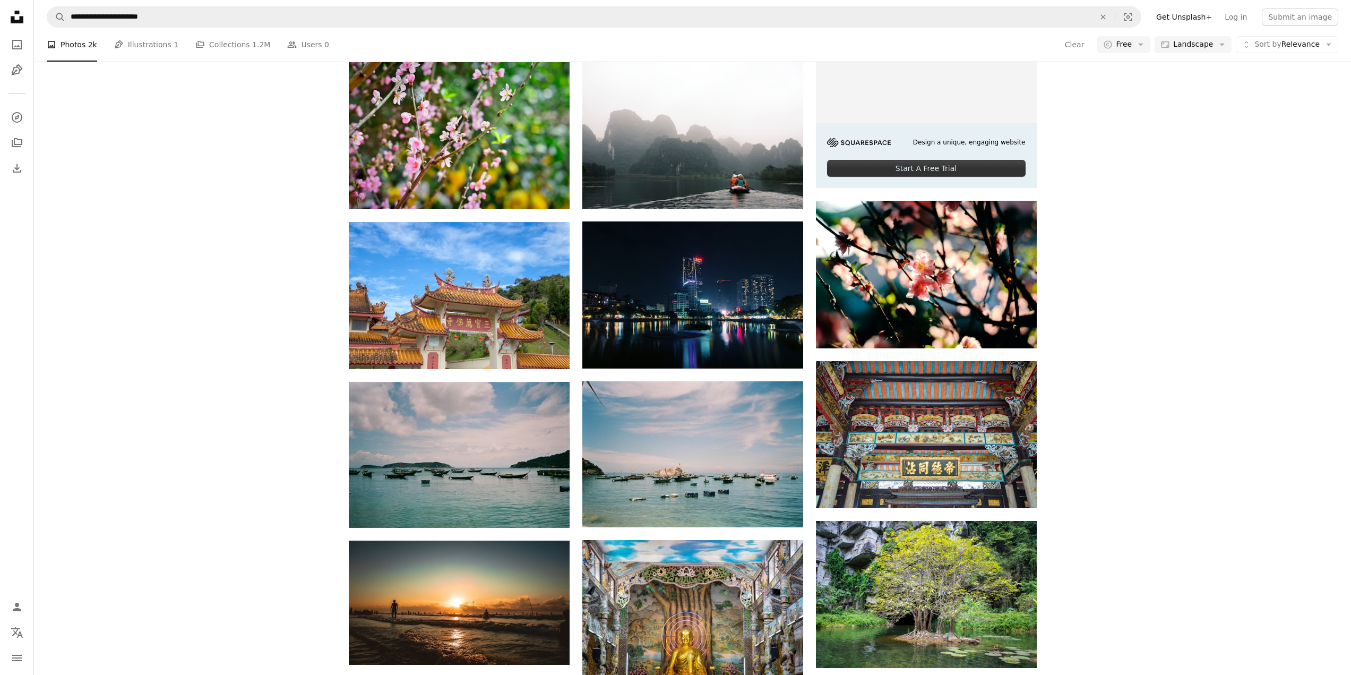
scroll to position [19362, 0]
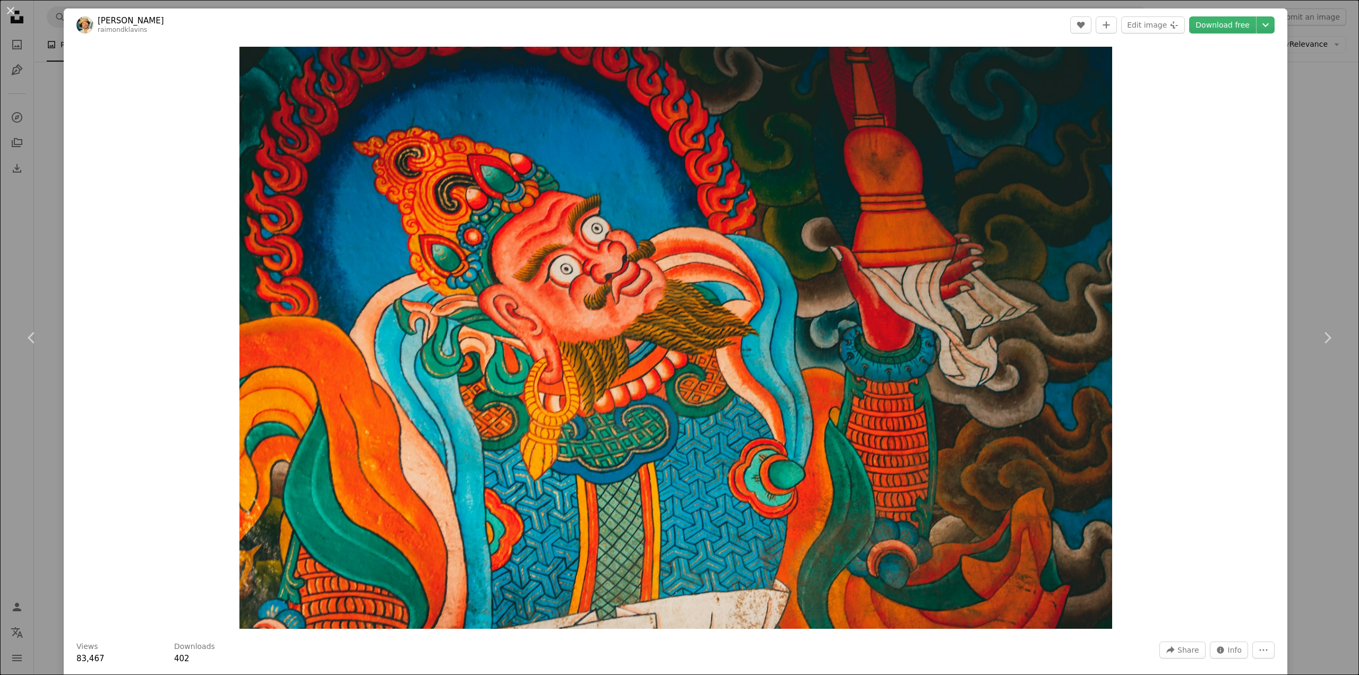
click at [1306, 189] on div "An X shape Chevron left Chevron right [PERSON_NAME] raimondklavins A heart A pl…" at bounding box center [679, 337] width 1359 height 675
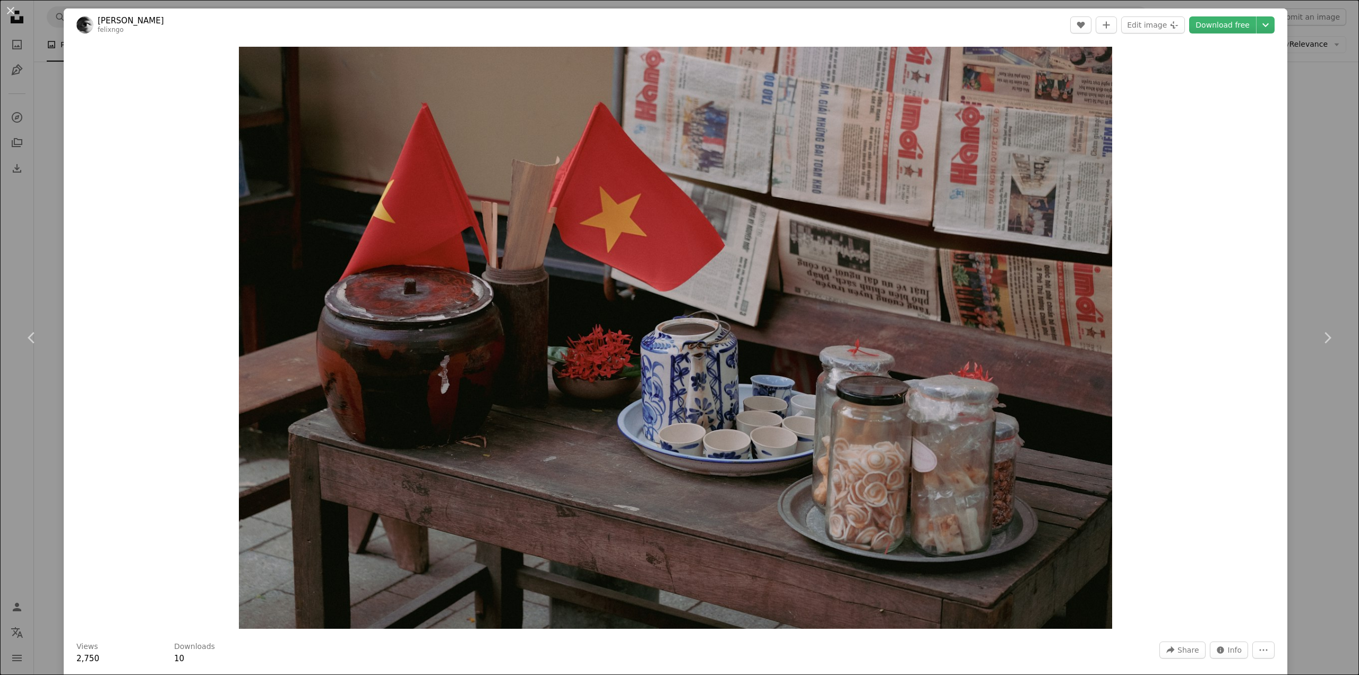
click at [1318, 176] on div "An X shape Chevron left Chevron right [PERSON_NAME] A heart A plus sign Edit im…" at bounding box center [679, 337] width 1359 height 675
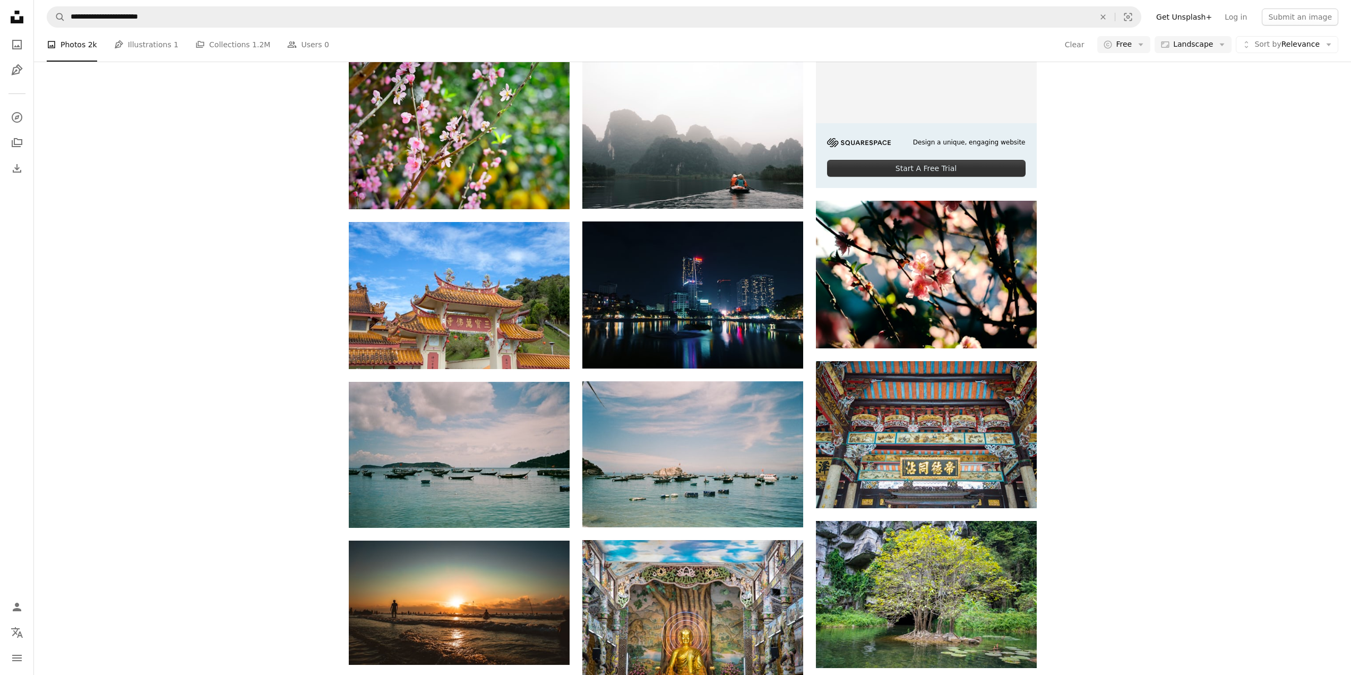
scroll to position [19433, 0]
